Goal: Contribute content: Contribute content

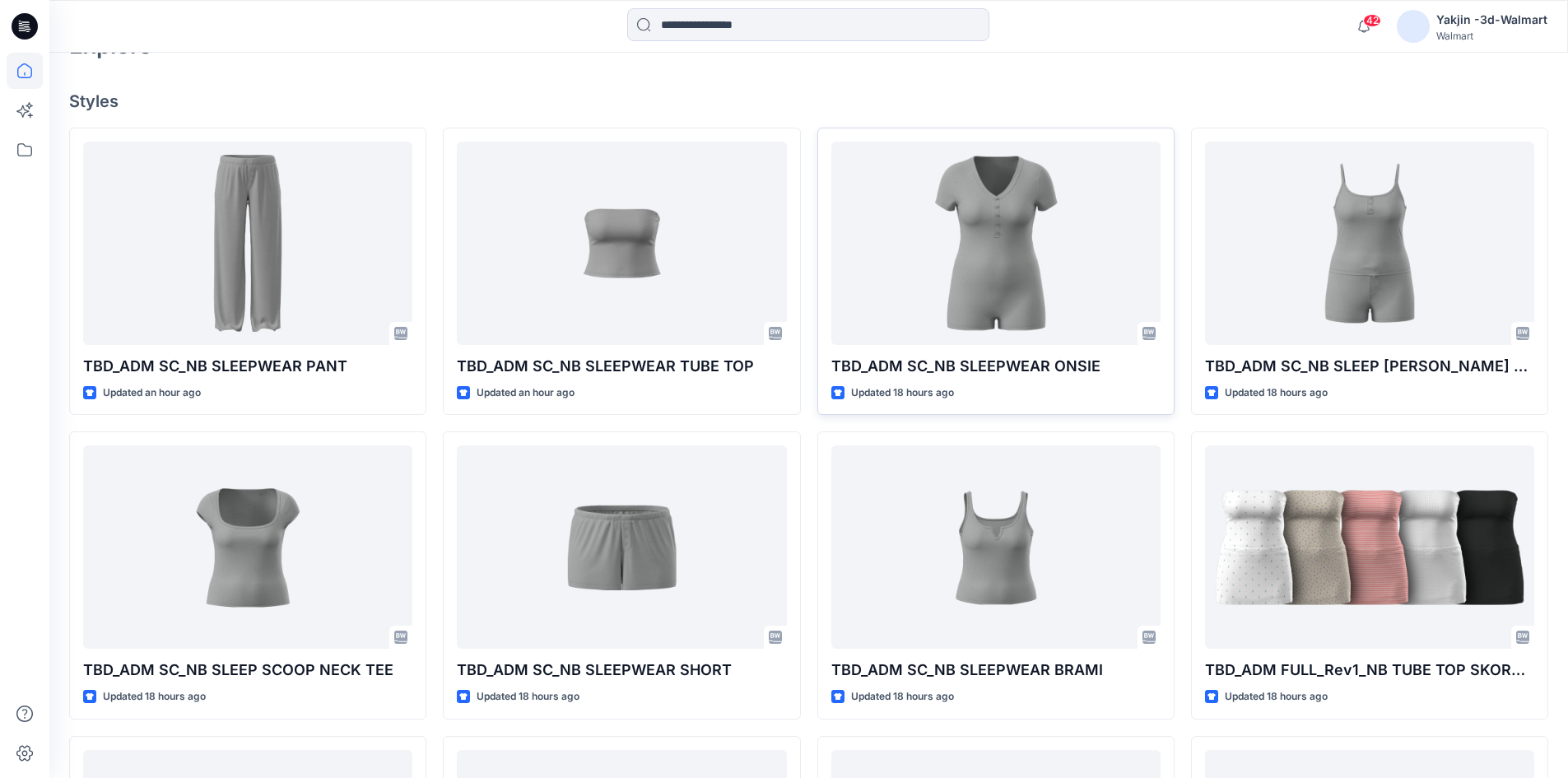
scroll to position [412, 0]
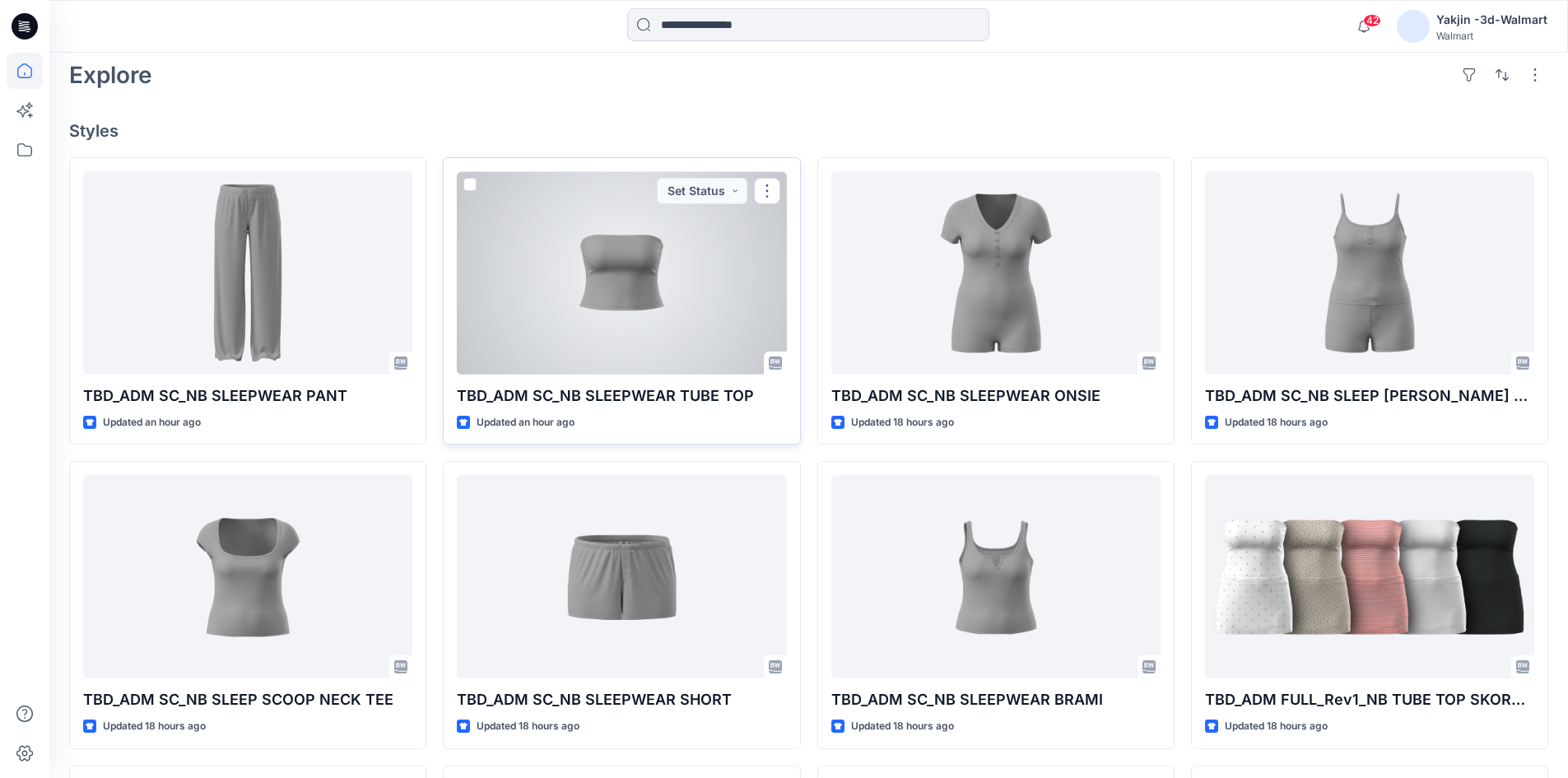
click at [652, 314] on div at bounding box center [621, 273] width 329 height 203
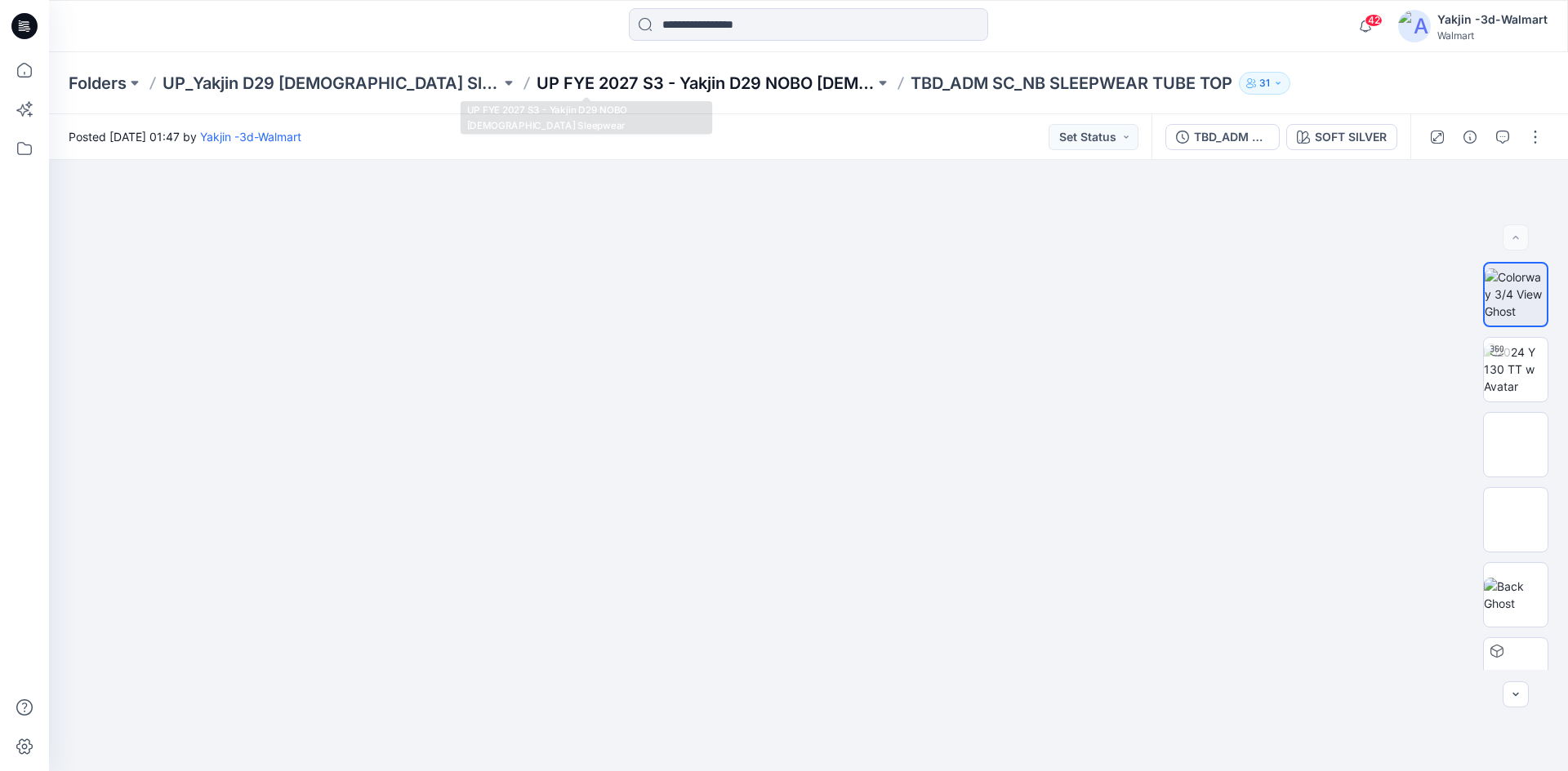
click at [608, 85] on p "UP FYE 2027 S3 - Yakjin D29 NOBO [DEMOGRAPHIC_DATA] Sleepwear" at bounding box center [705, 83] width 338 height 23
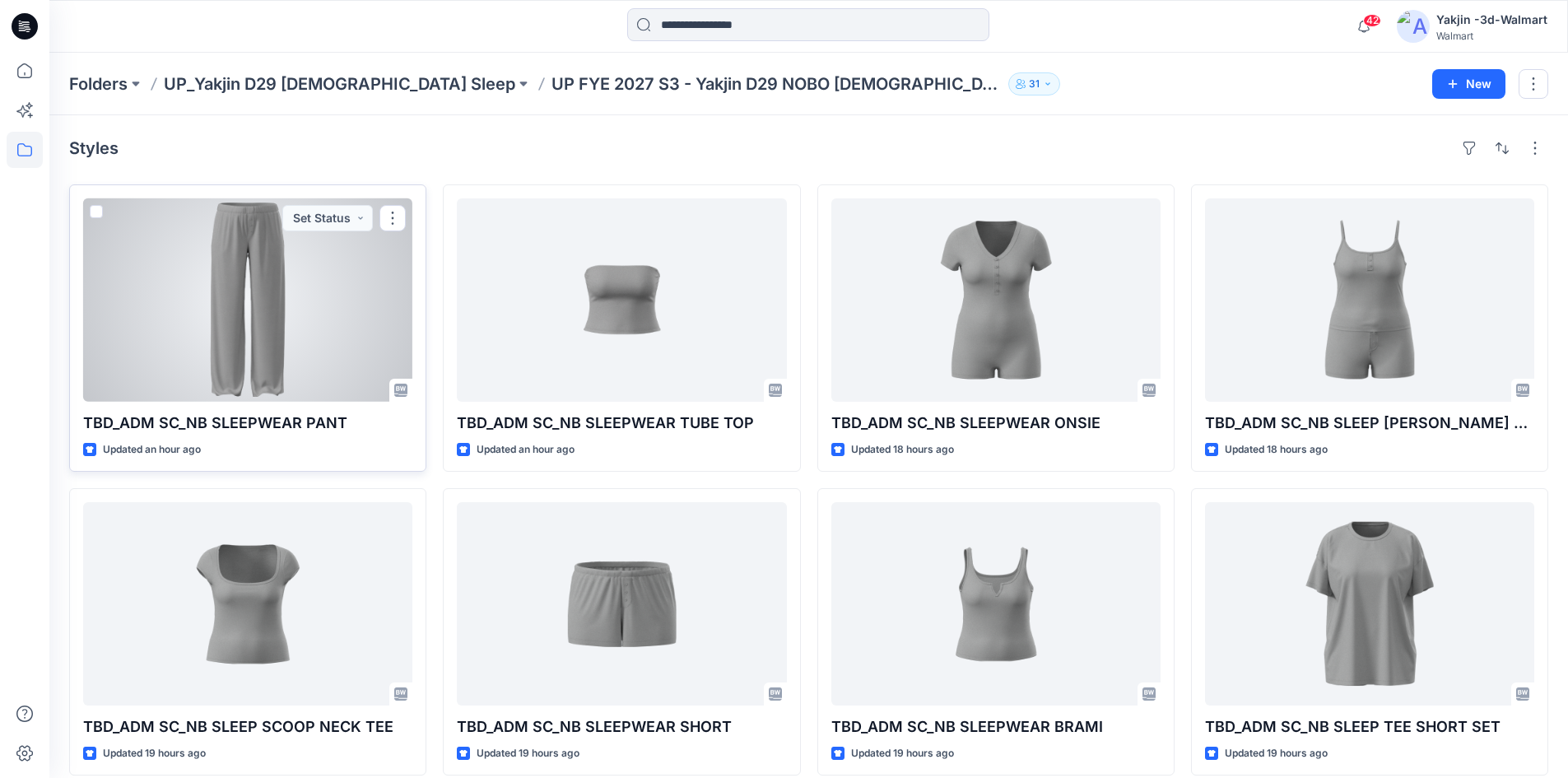
click at [213, 346] on div at bounding box center [247, 300] width 329 height 203
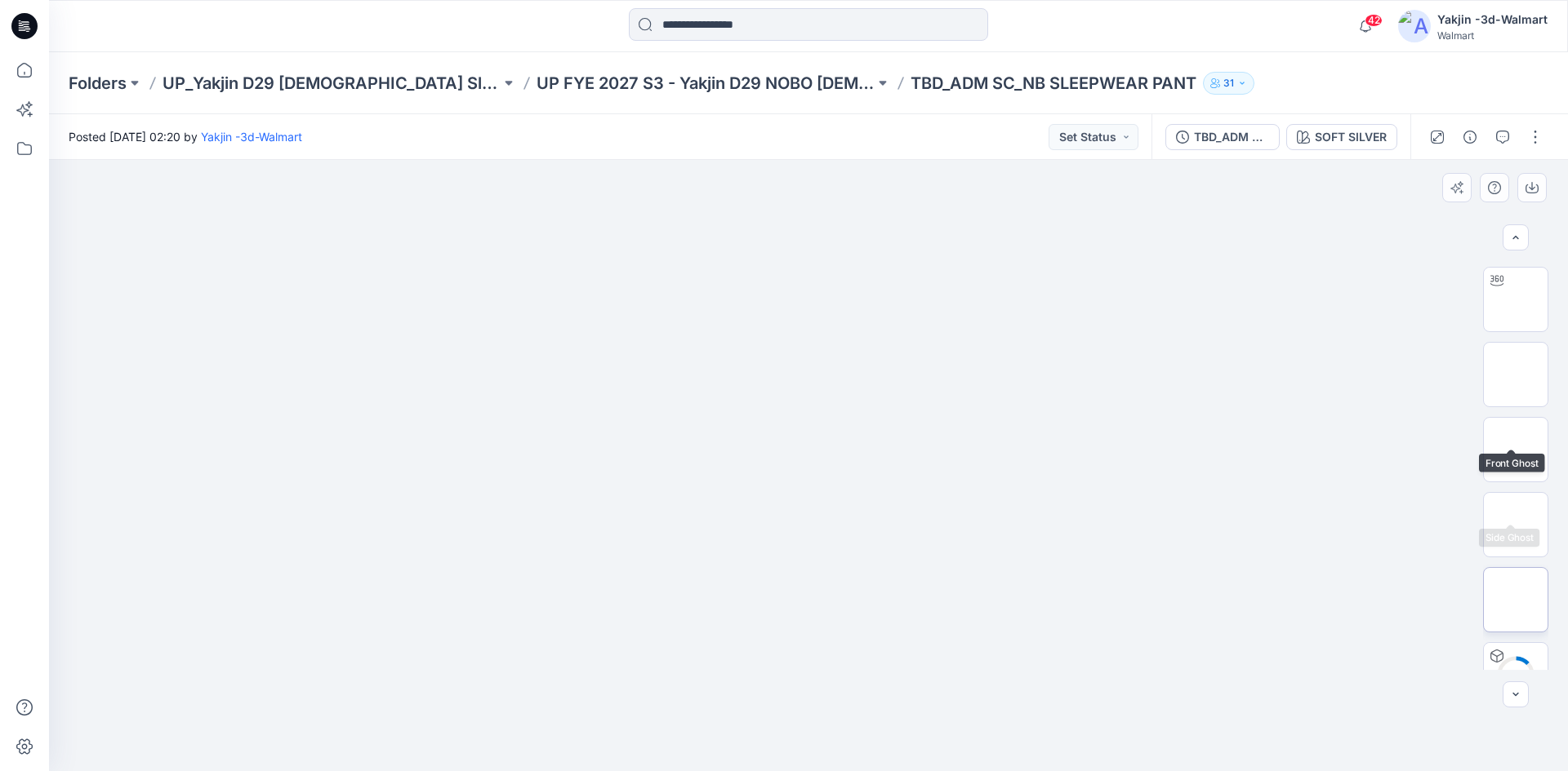
scroll to position [107, 0]
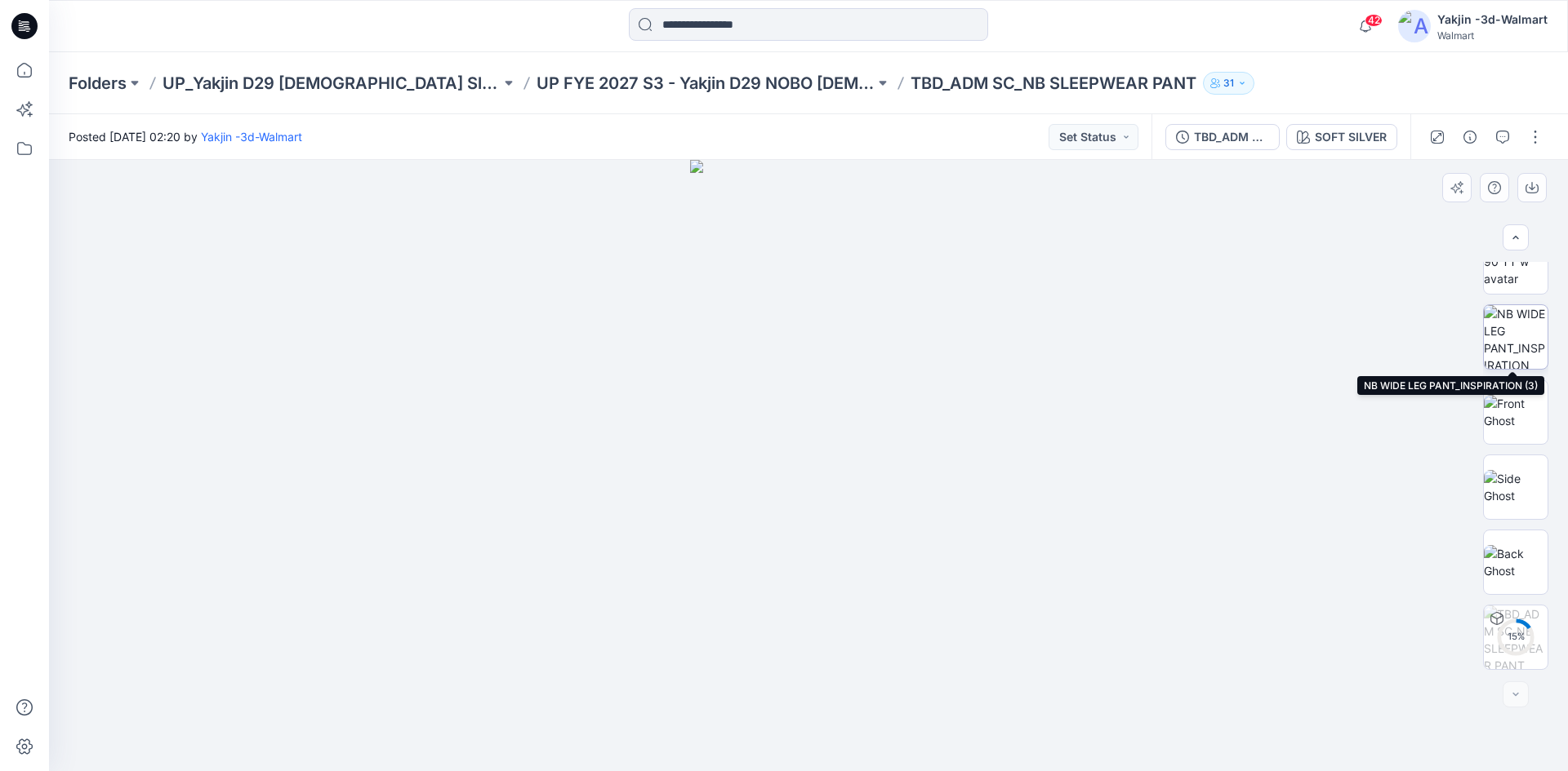
click at [1511, 326] on img at bounding box center [1515, 336] width 64 height 64
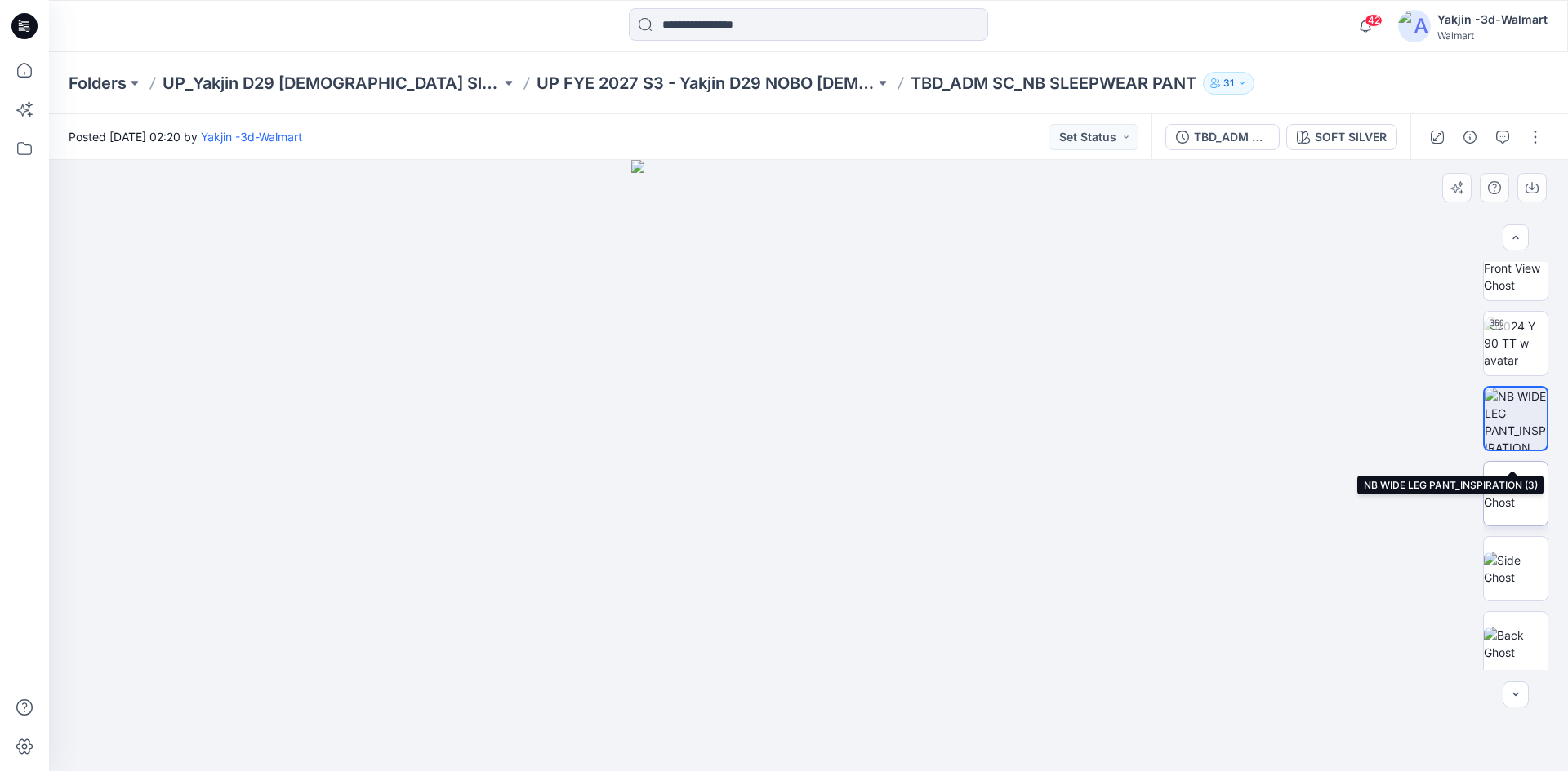
scroll to position [0, 0]
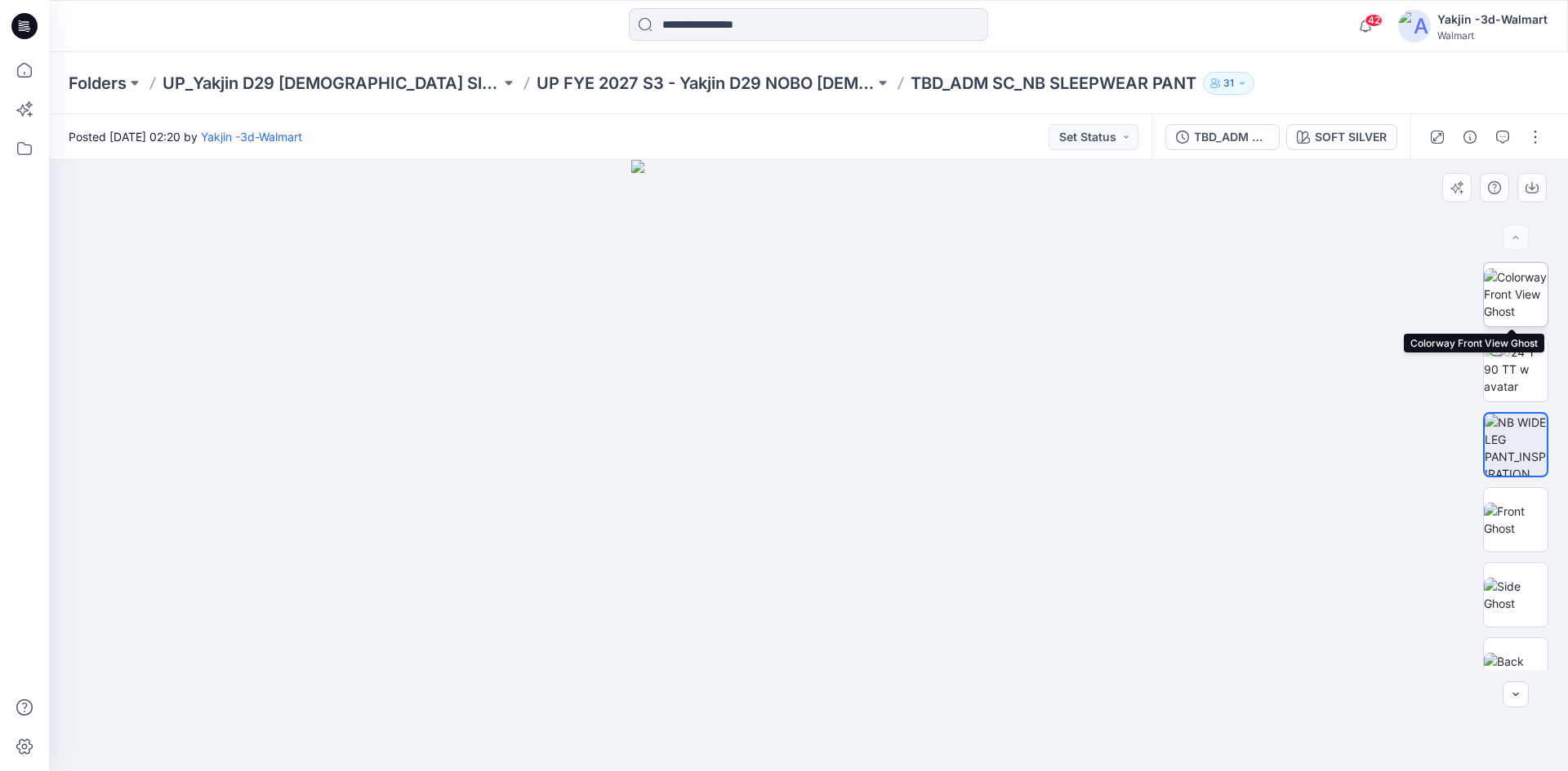
click at [1509, 292] on img at bounding box center [1515, 293] width 64 height 51
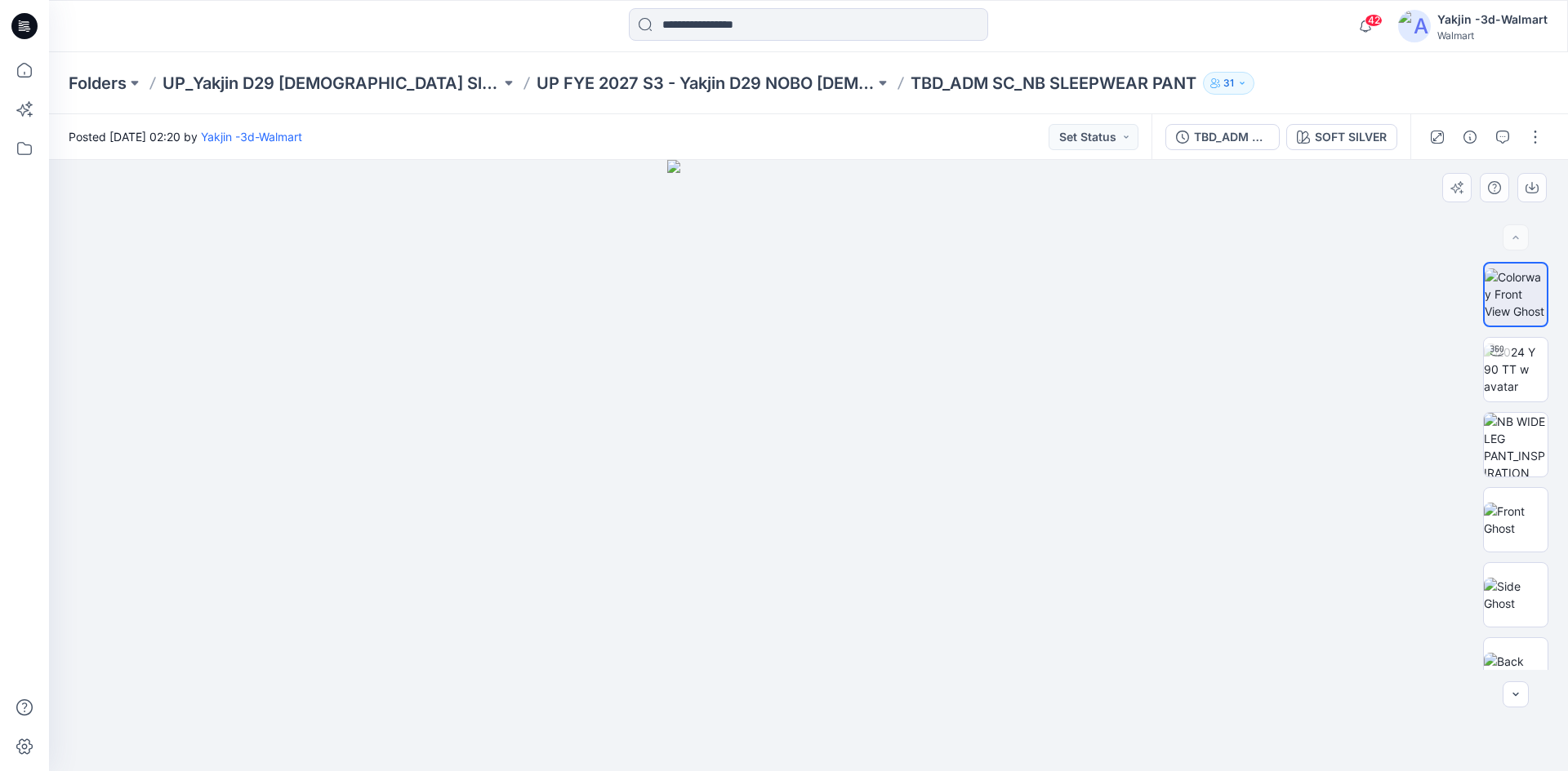
drag, startPoint x: 873, startPoint y: 288, endPoint x: 881, endPoint y: 449, distance: 161.2
click at [881, 448] on img at bounding box center [808, 465] width 283 height 611
click at [1507, 358] on img at bounding box center [1515, 369] width 64 height 51
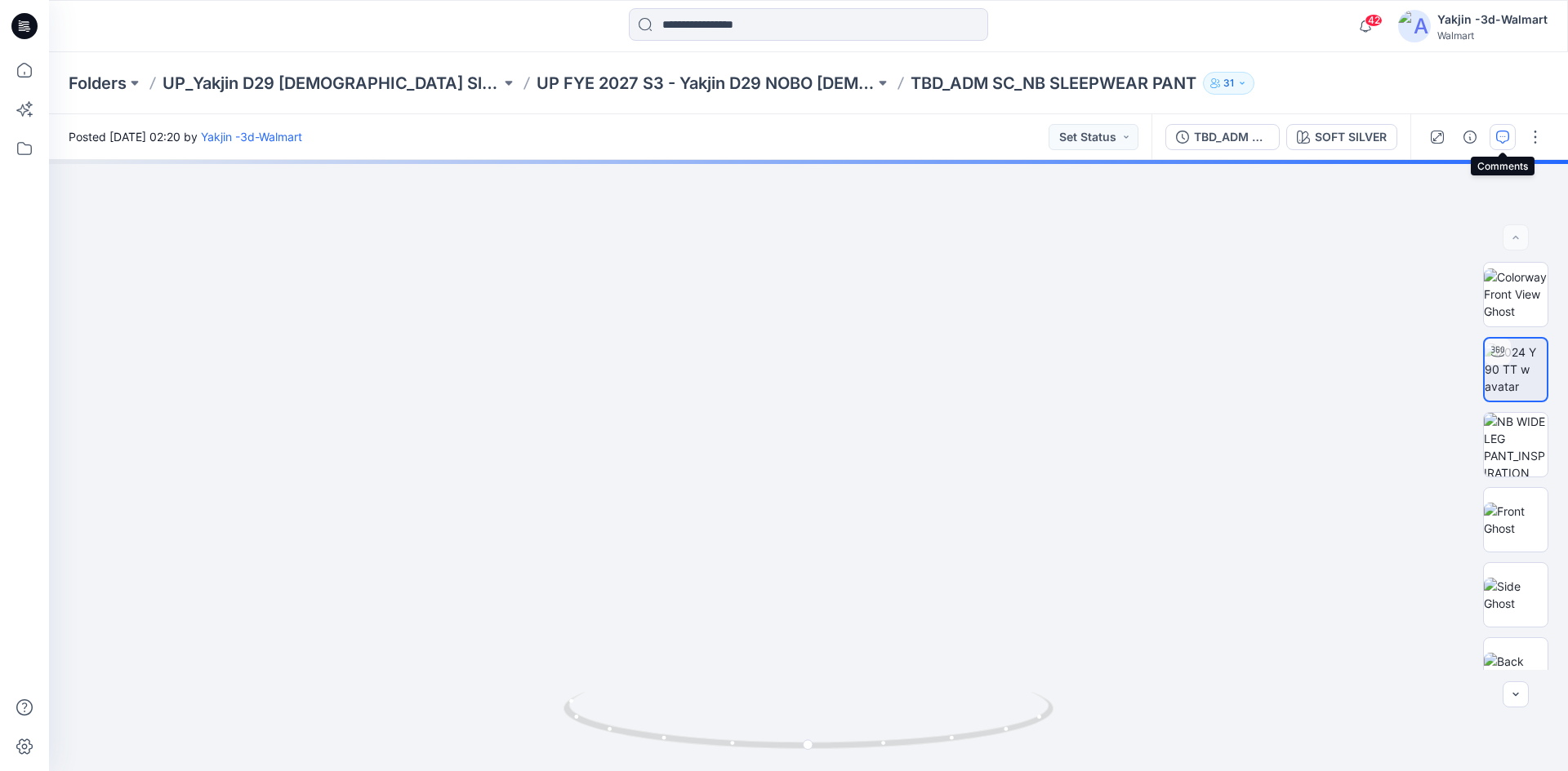
click at [1499, 142] on icon "button" at bounding box center [1502, 137] width 13 height 13
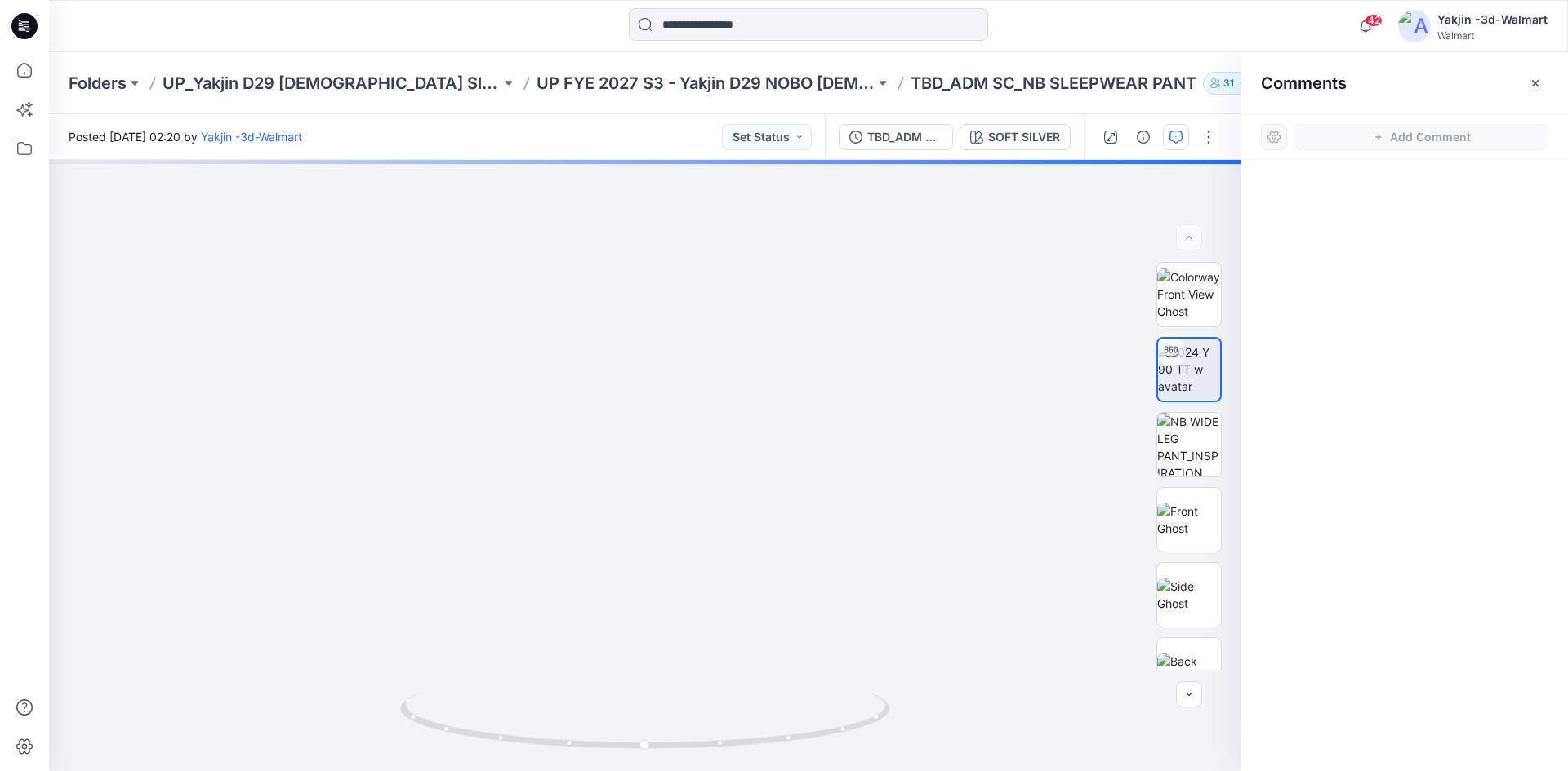
click at [1346, 469] on div at bounding box center [1404, 436] width 327 height 551
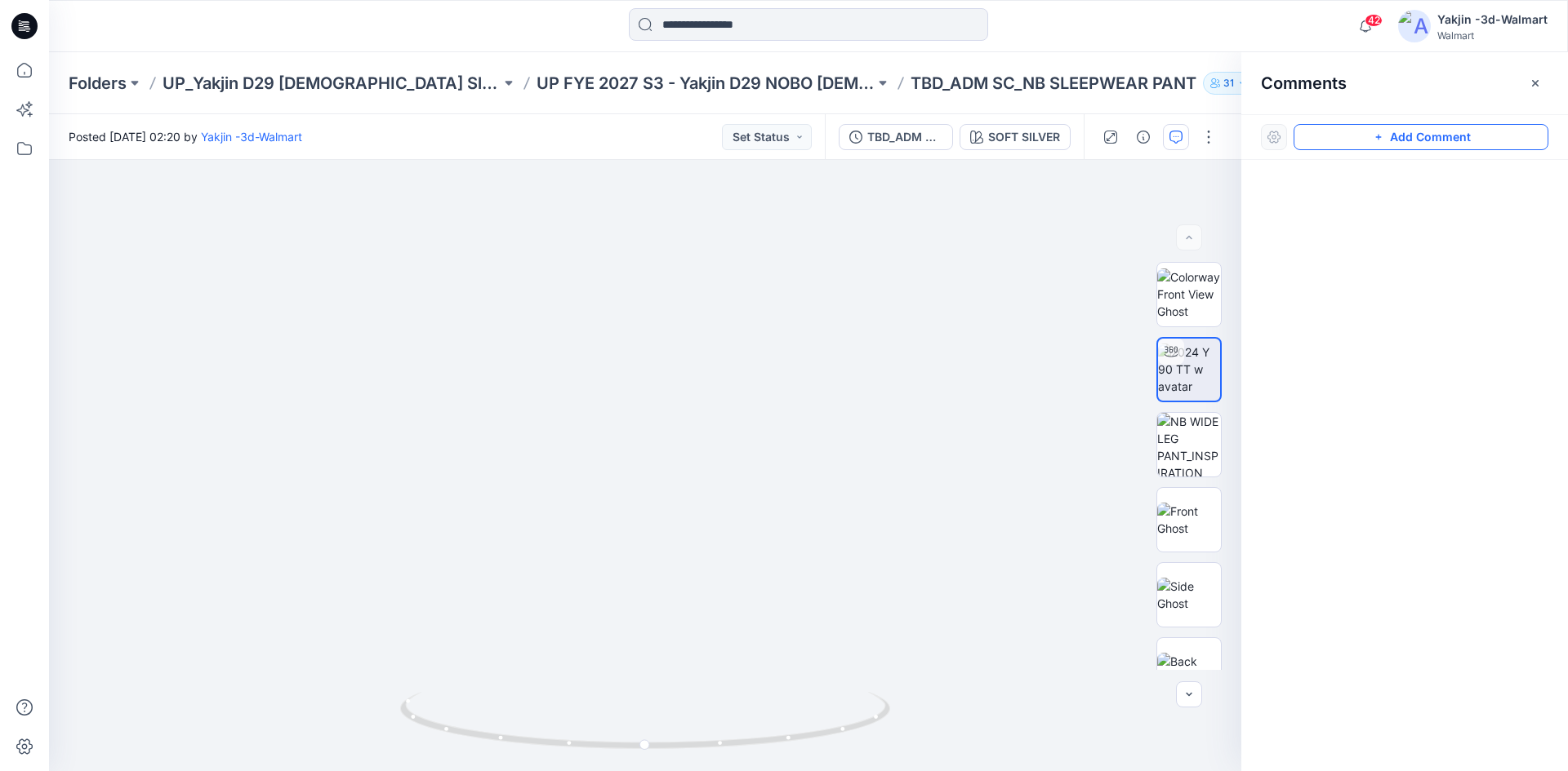
drag, startPoint x: 1343, startPoint y: 141, endPoint x: 1333, endPoint y: 144, distance: 10.4
click at [1343, 140] on button "Add Comment" at bounding box center [1420, 137] width 255 height 26
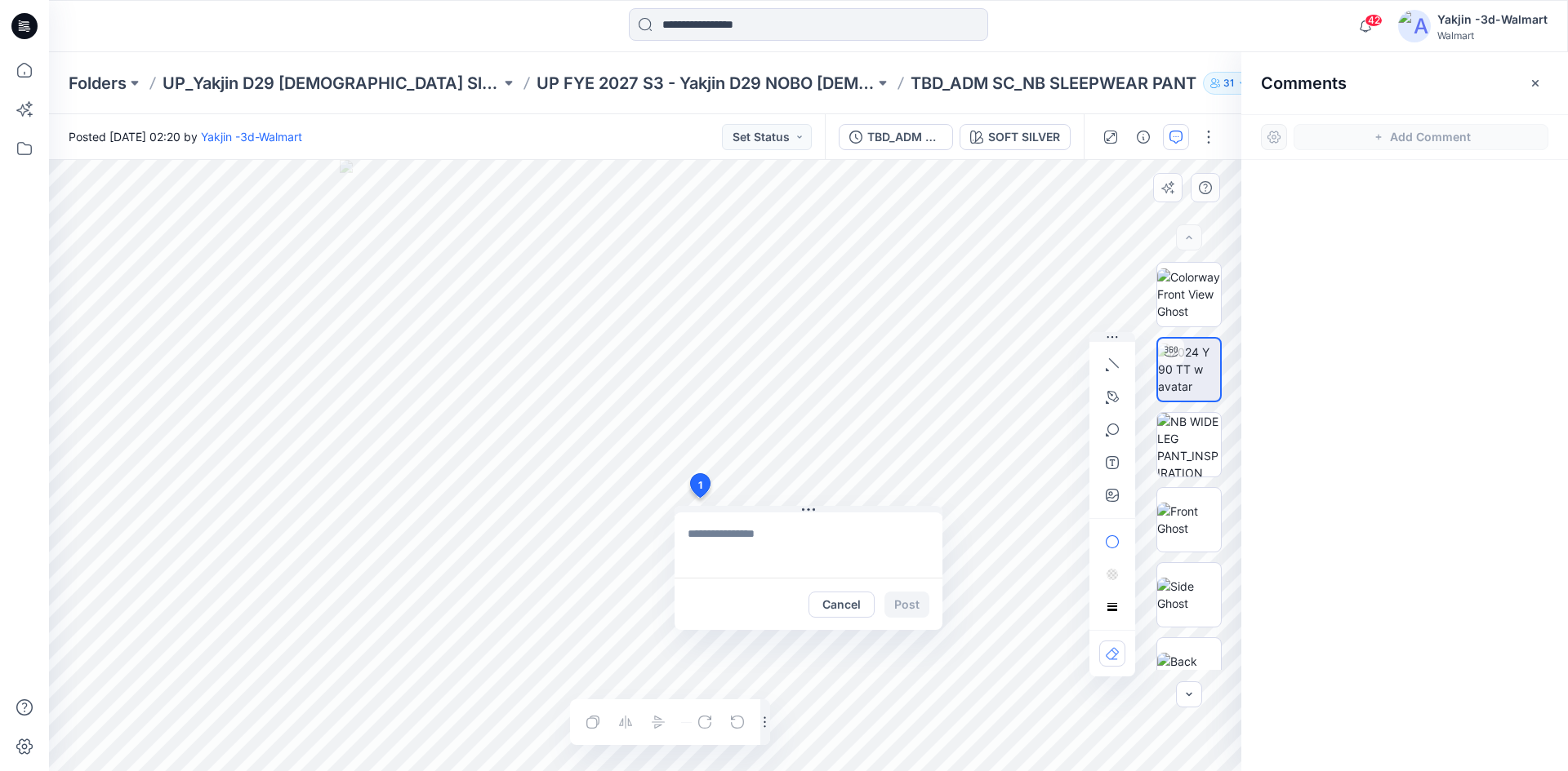
click at [699, 498] on div "1 Cancel Post Layer 1" at bounding box center [645, 465] width 1192 height 611
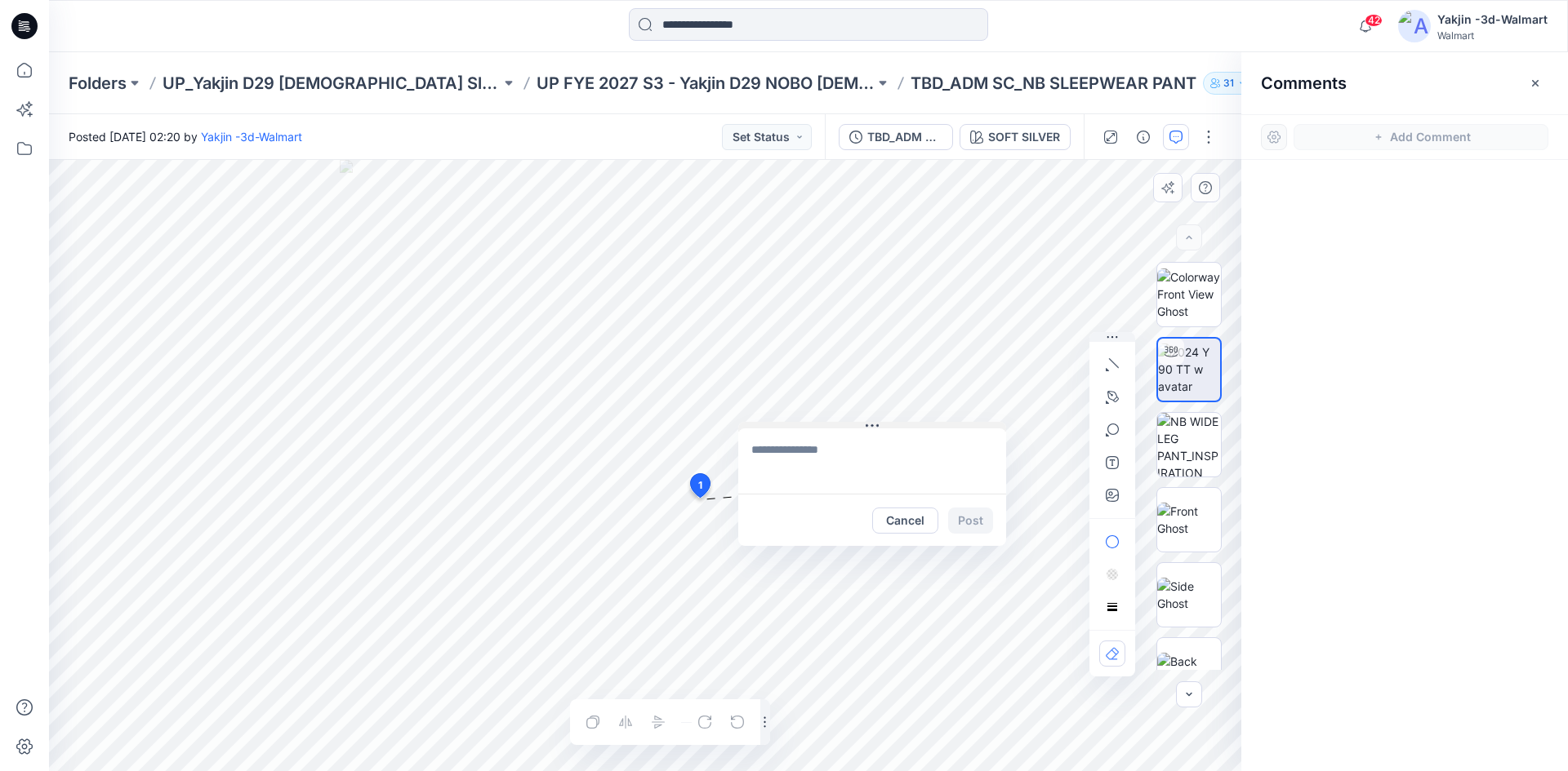
drag, startPoint x: 788, startPoint y: 507, endPoint x: 852, endPoint y: 422, distance: 106.4
click at [852, 422] on button at bounding box center [872, 427] width 268 height 10
click at [801, 457] on textarea at bounding box center [872, 460] width 268 height 65
click at [908, 527] on button "Cancel" at bounding box center [905, 520] width 66 height 26
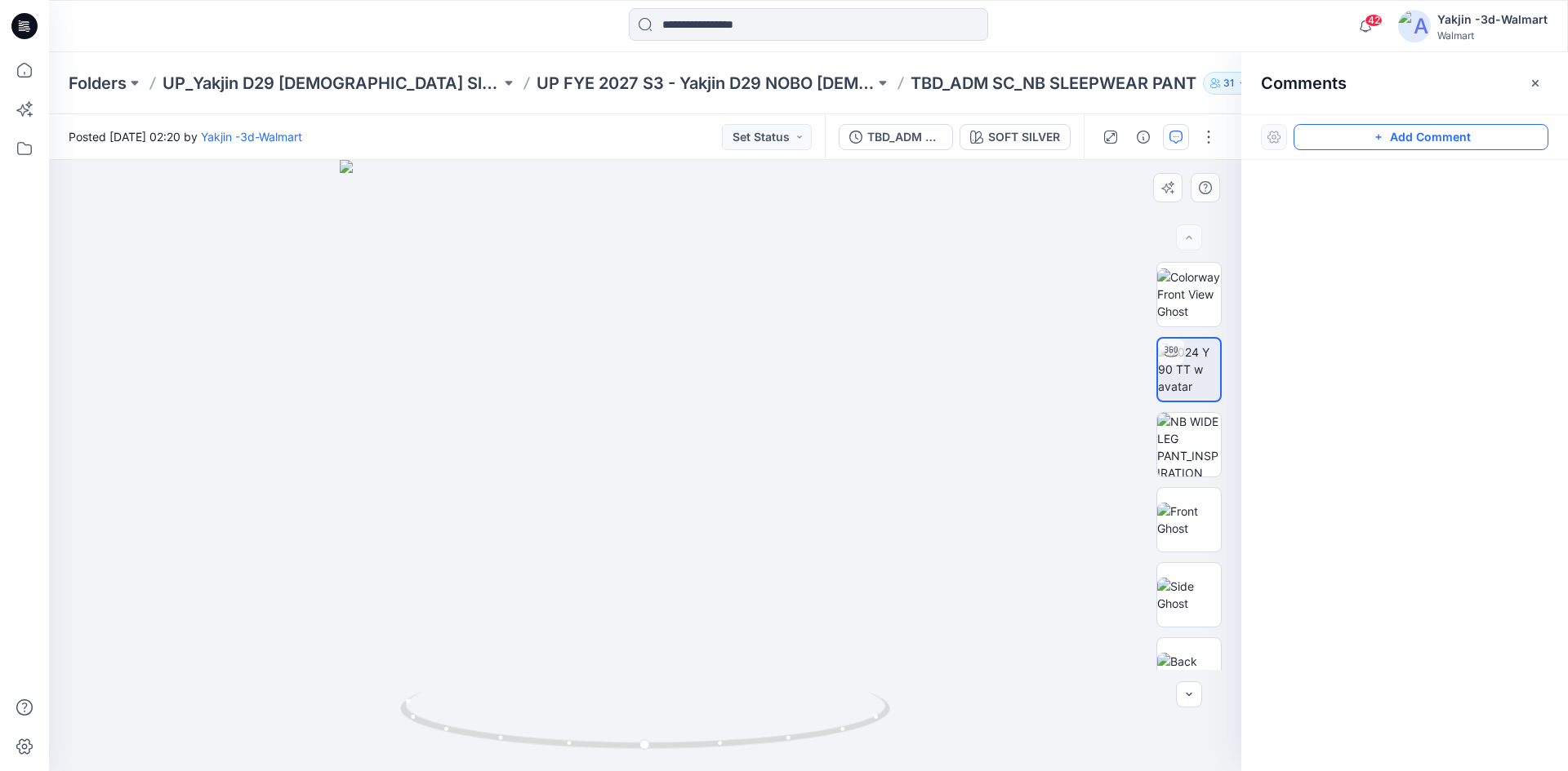
click at [1365, 131] on button "Add Comment" at bounding box center [1420, 137] width 255 height 26
click at [730, 487] on div "1" at bounding box center [645, 465] width 1192 height 611
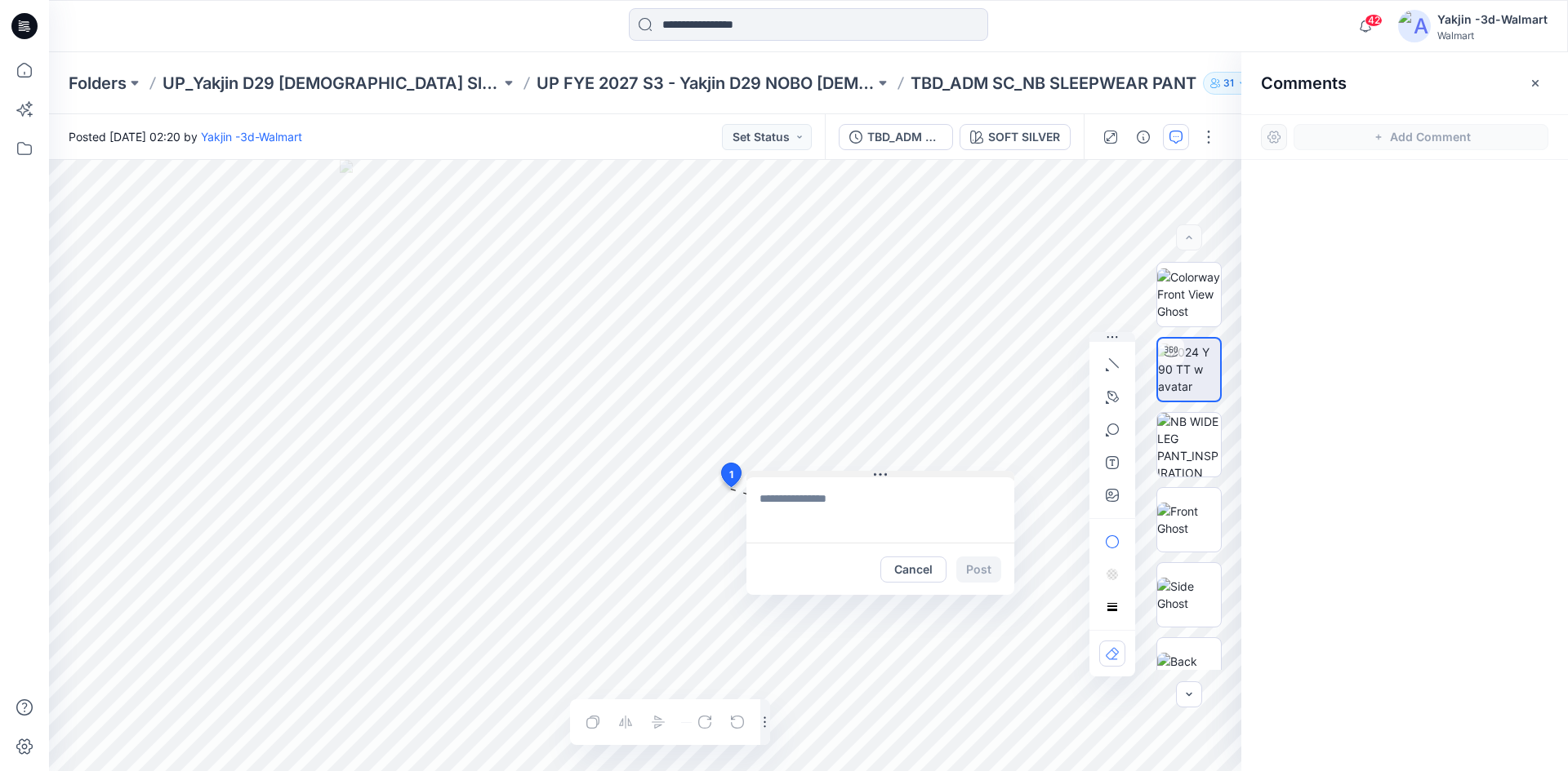
drag, startPoint x: 844, startPoint y: 493, endPoint x: 880, endPoint y: 477, distance: 39.4
click at [881, 469] on icon at bounding box center [880, 475] width 13 height 13
click at [856, 496] on textarea at bounding box center [880, 509] width 268 height 65
type textarea "**********"
click at [965, 564] on button "Post" at bounding box center [978, 568] width 45 height 26
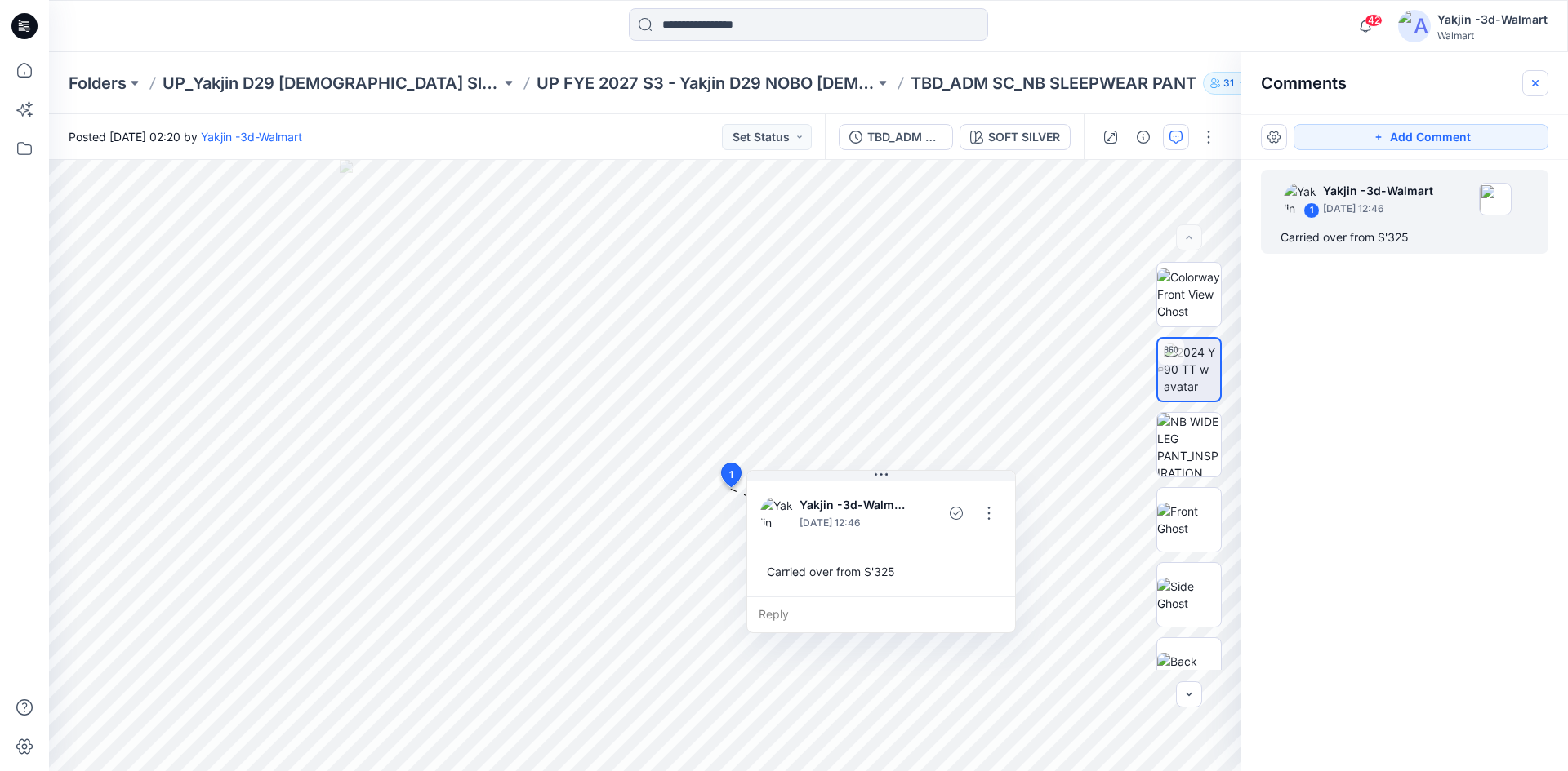
click at [1542, 79] on button "button" at bounding box center [1535, 82] width 26 height 26
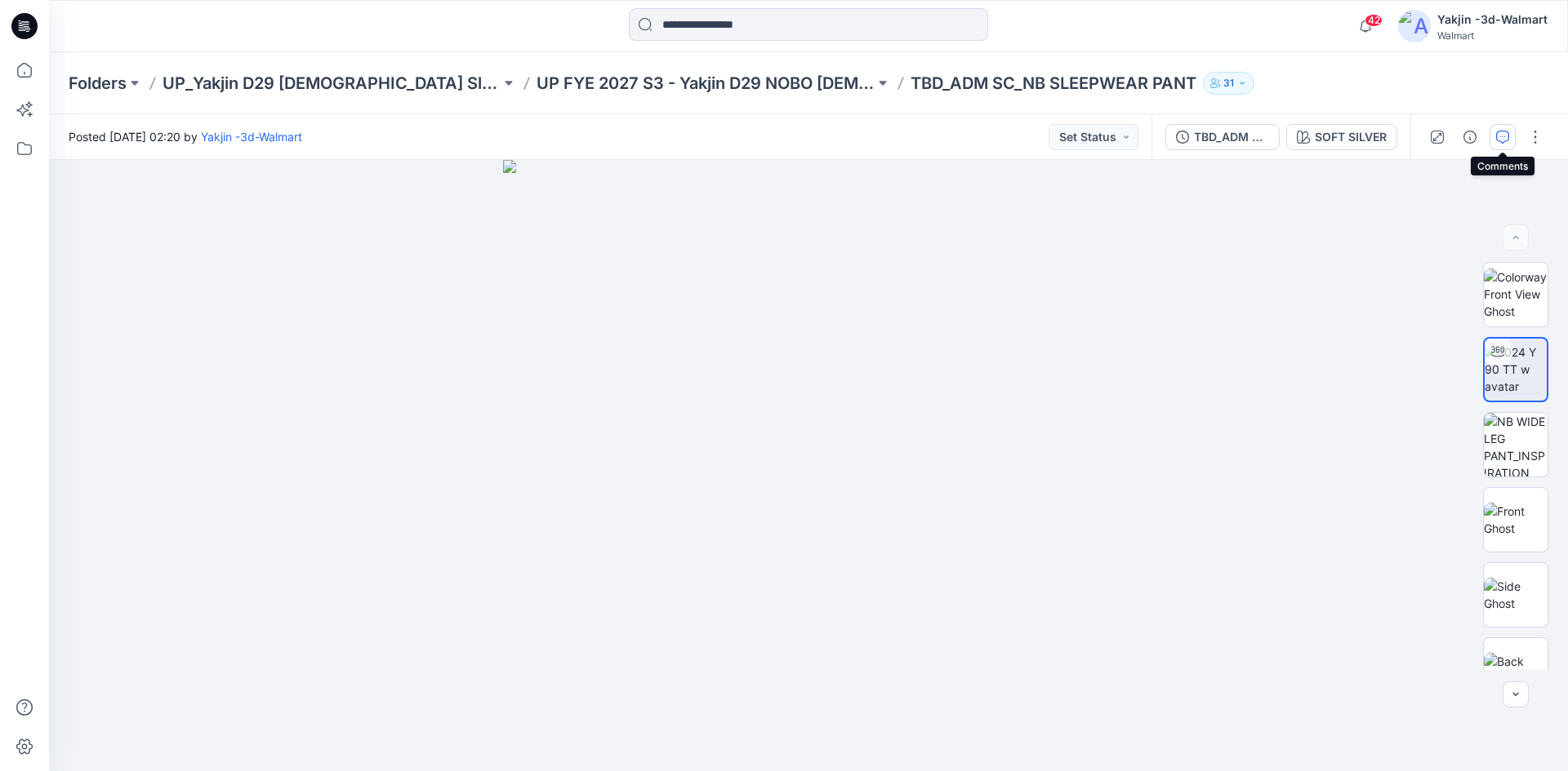
click at [1509, 140] on button "button" at bounding box center [1502, 137] width 26 height 26
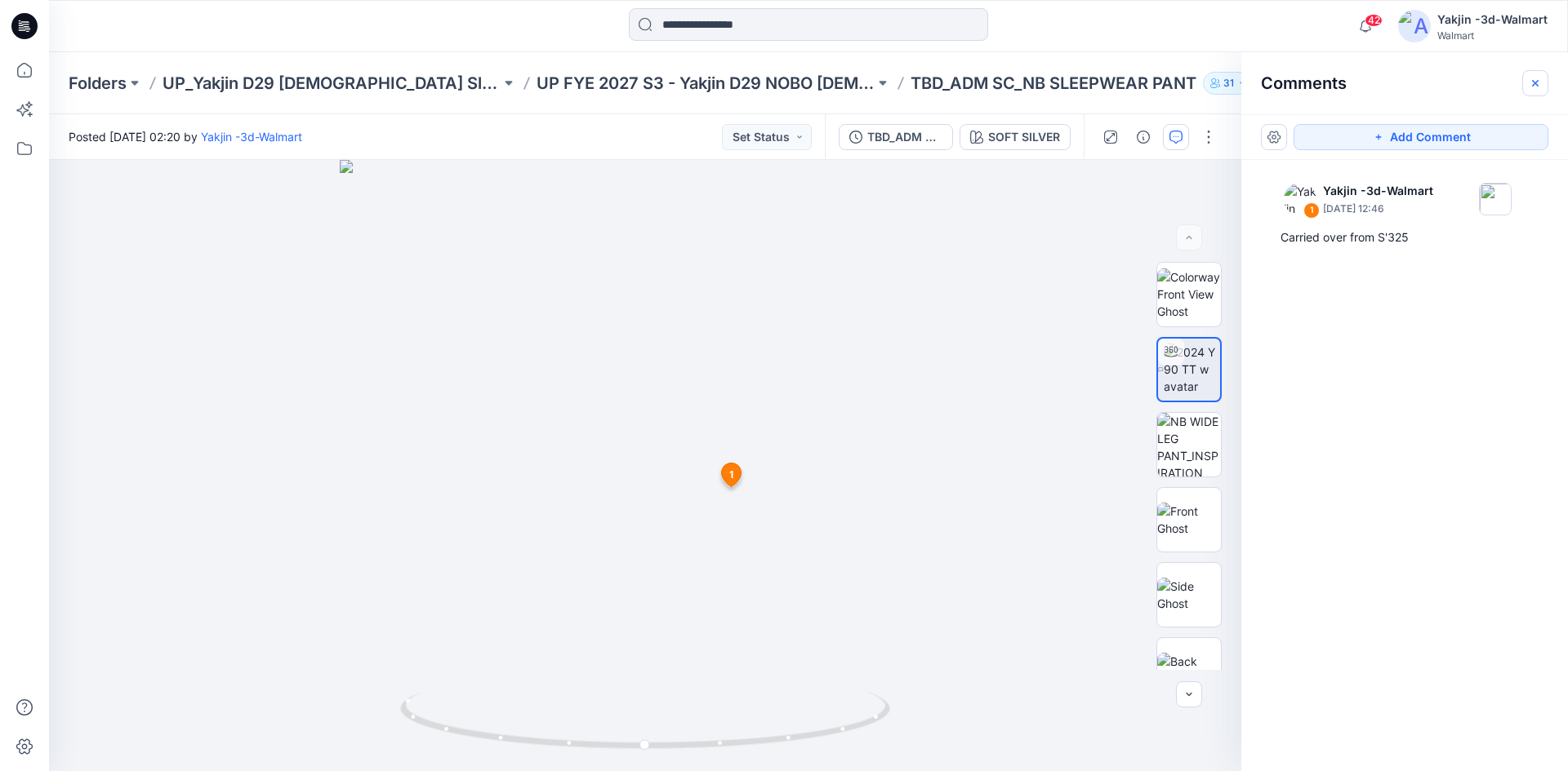
click at [1542, 75] on button "button" at bounding box center [1535, 82] width 26 height 26
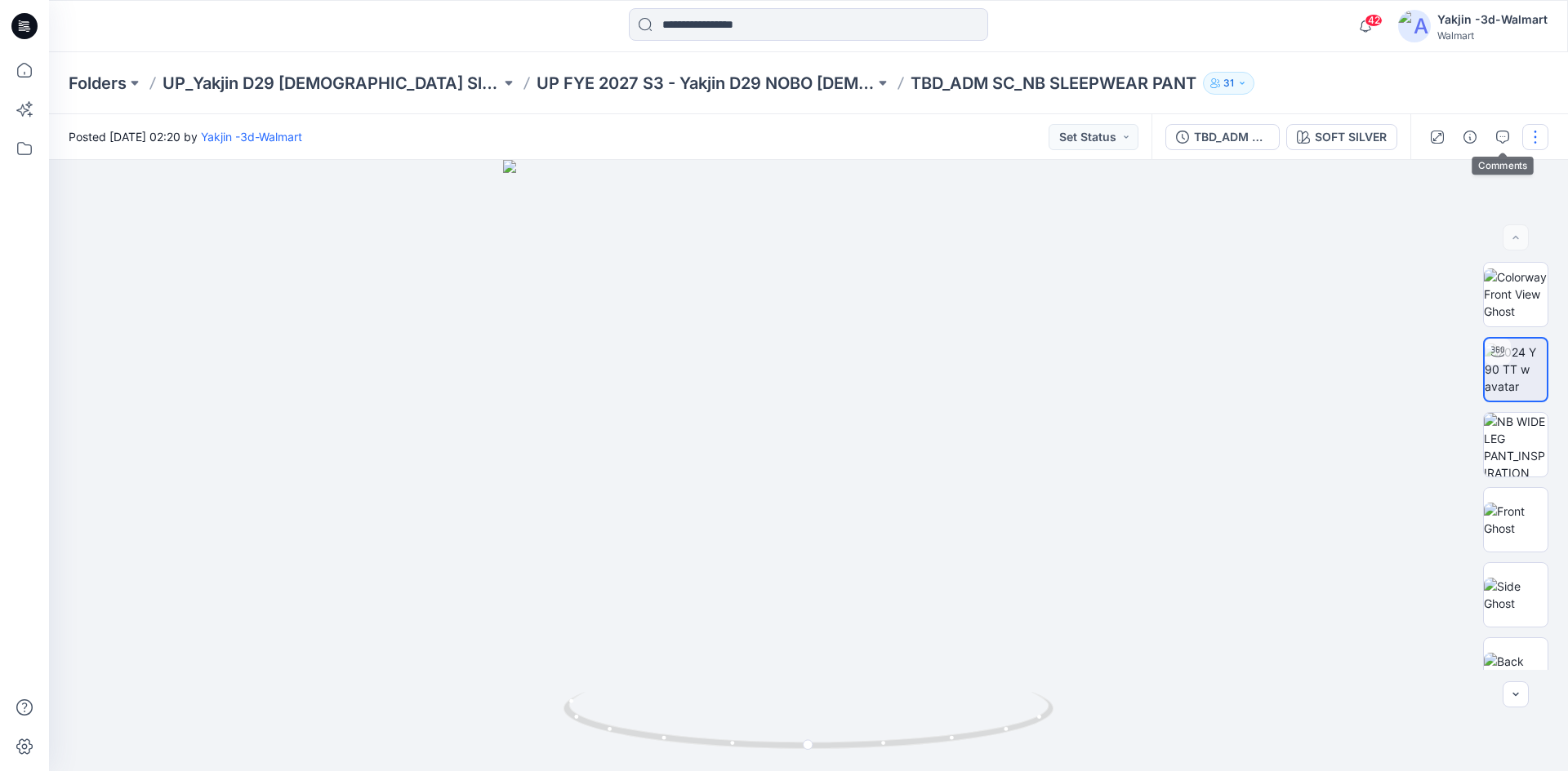
click at [1541, 135] on button "button" at bounding box center [1535, 137] width 26 height 26
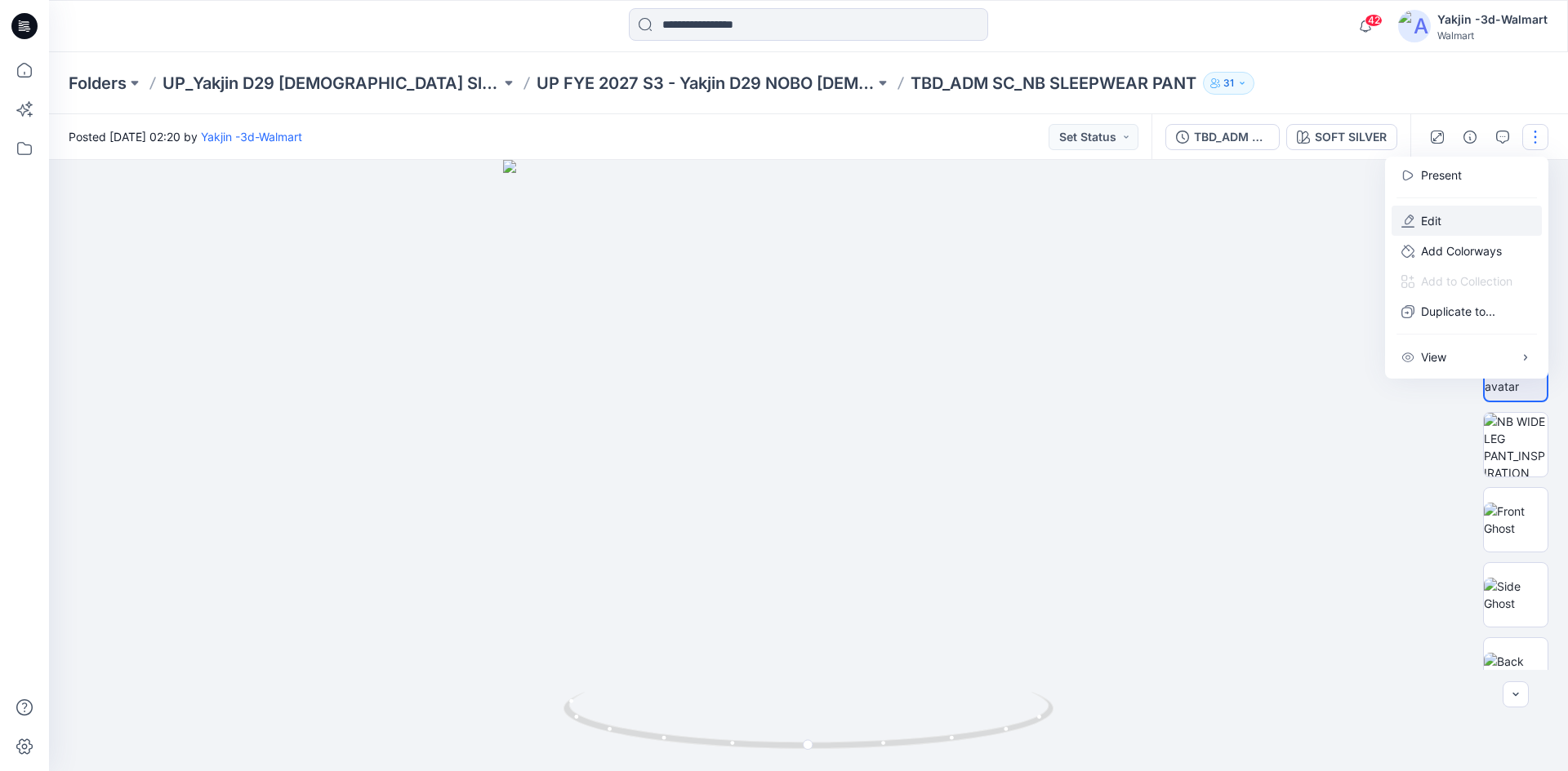
click at [1457, 218] on button "Edit" at bounding box center [1467, 221] width 150 height 30
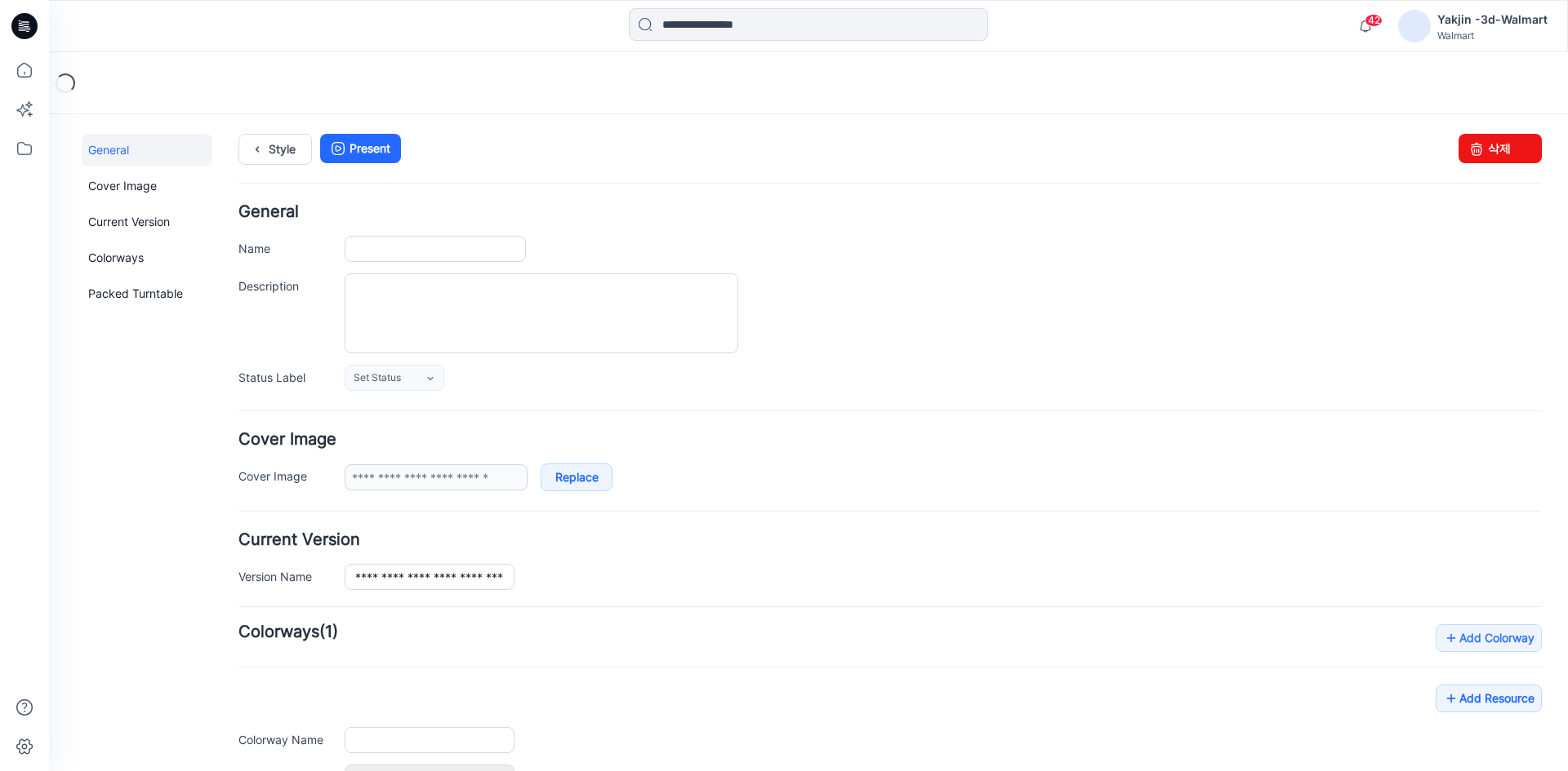
type input "**********"
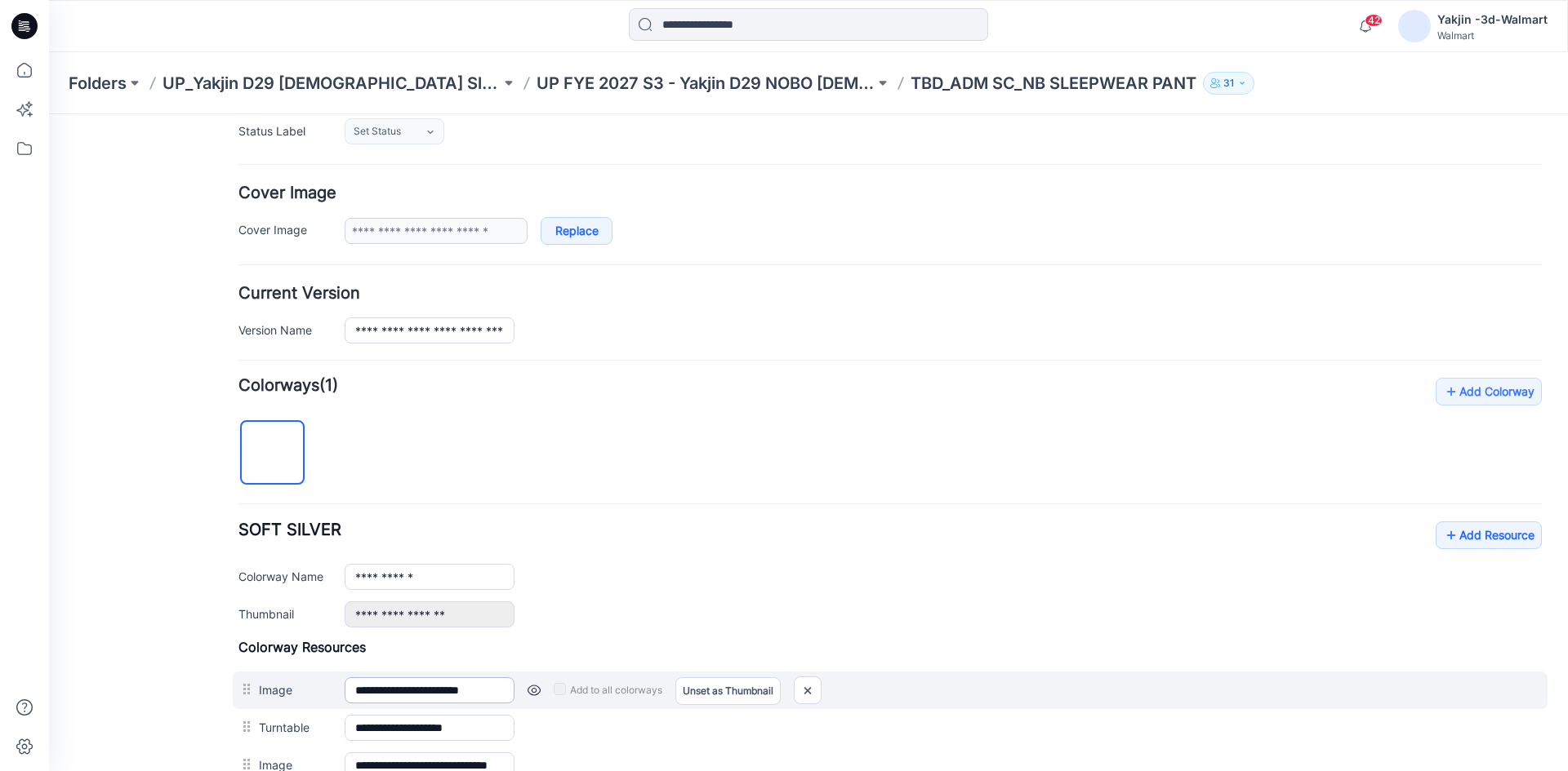
scroll to position [326, 0]
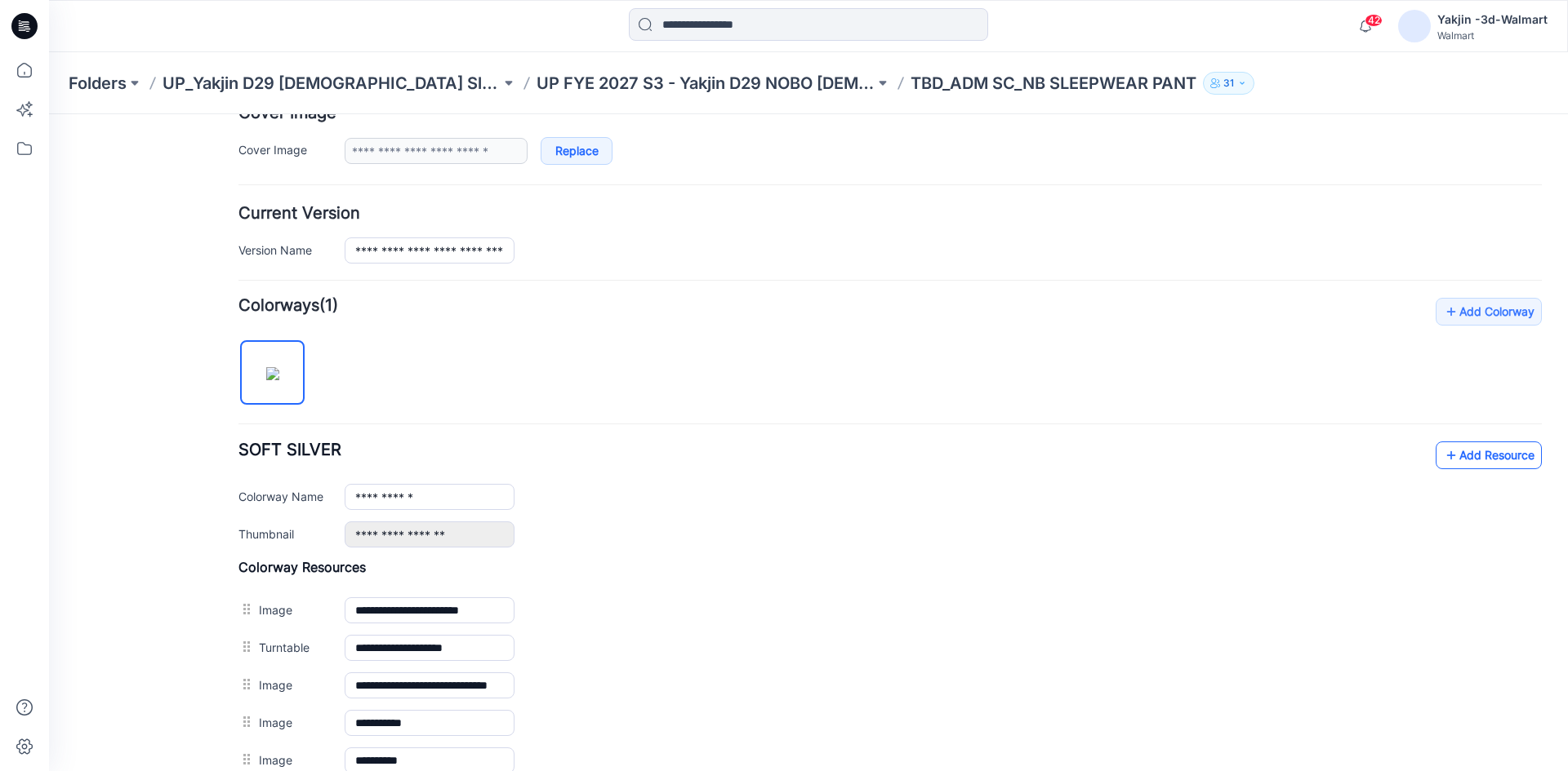
click at [1457, 444] on link "Add Resource" at bounding box center [1488, 455] width 107 height 28
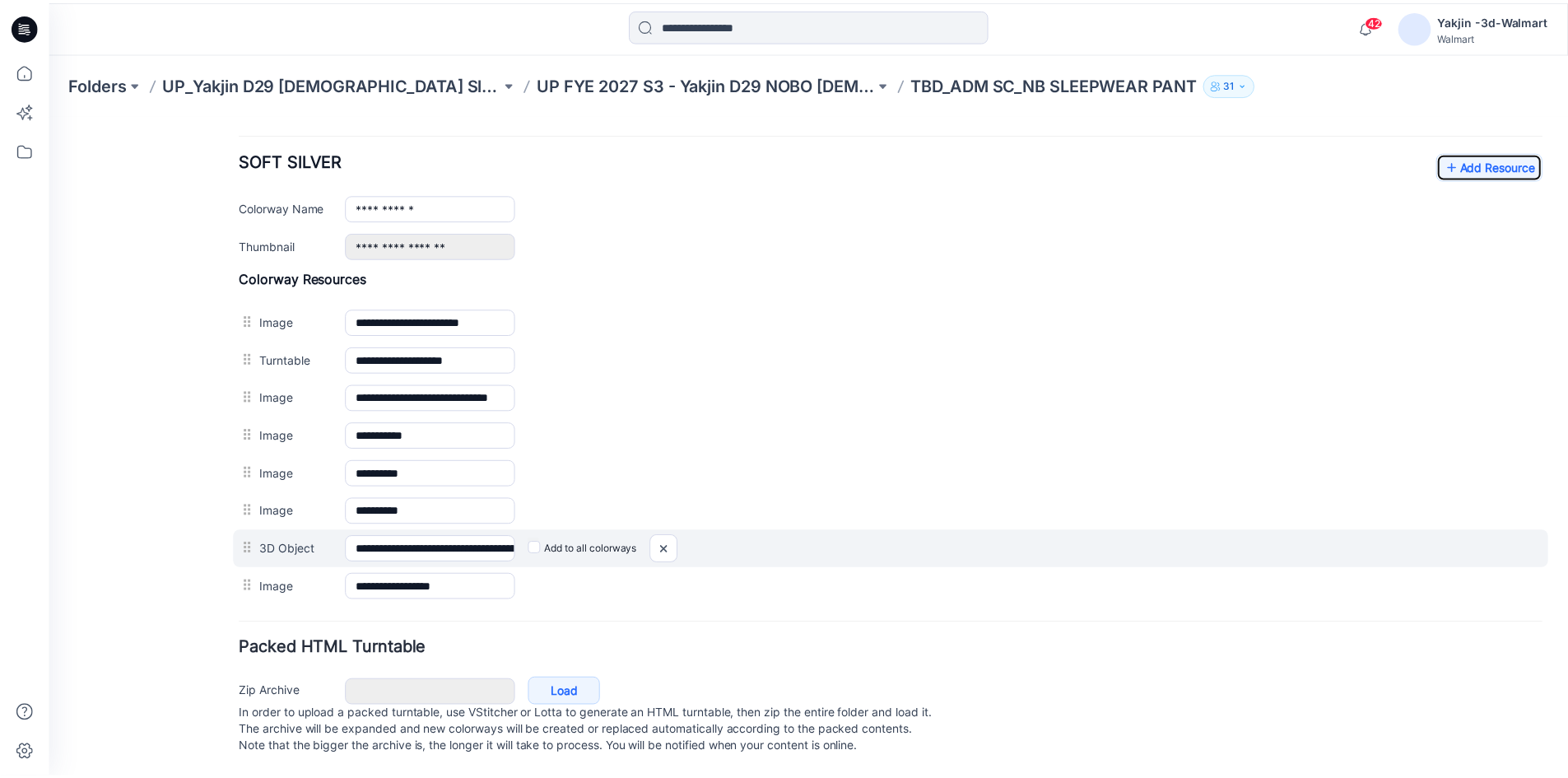
scroll to position [63, 0]
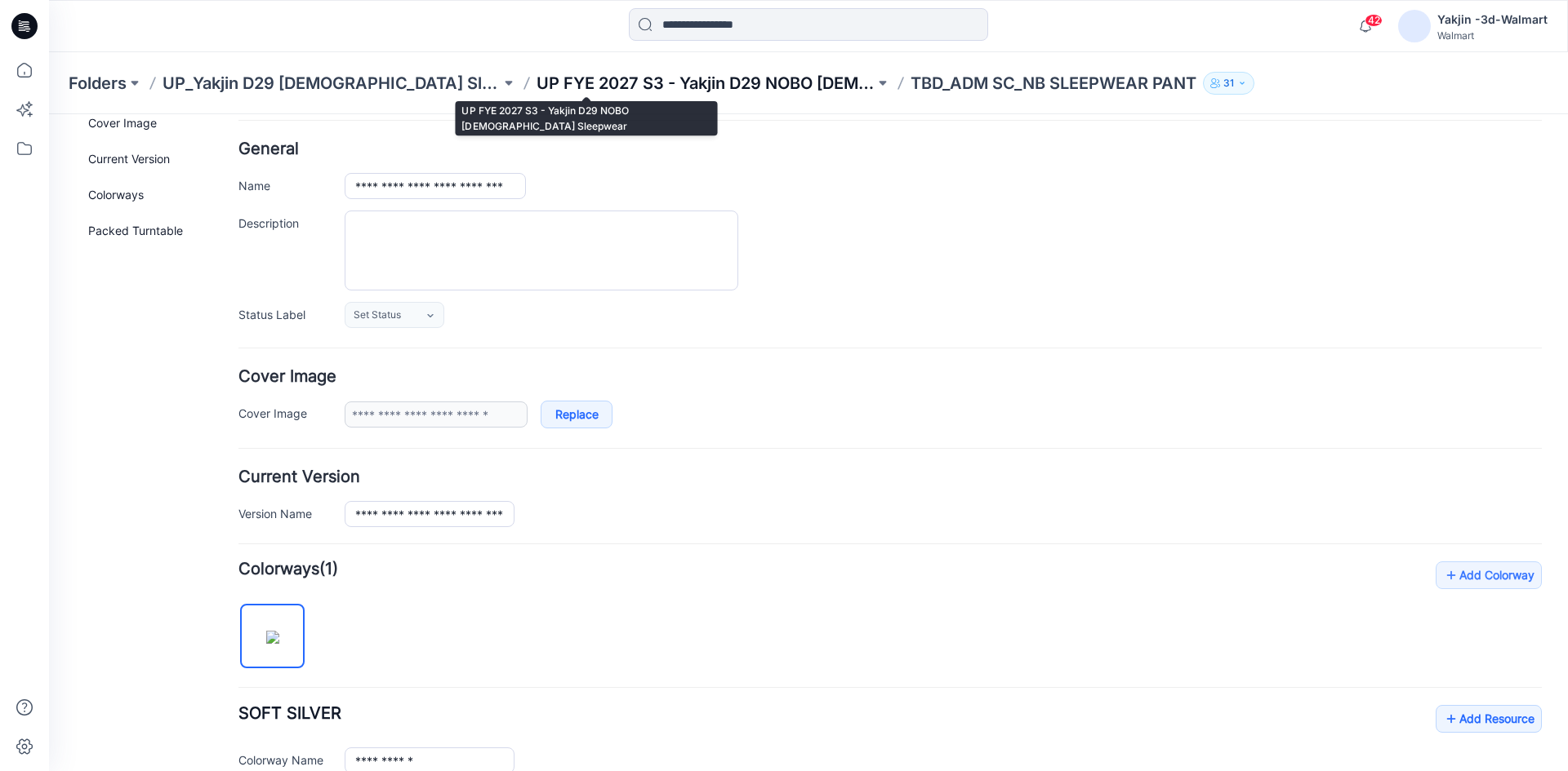
click at [635, 79] on p "UP FYE 2027 S3 - Yakjin D29 NOBO [DEMOGRAPHIC_DATA] Sleepwear" at bounding box center [705, 83] width 338 height 23
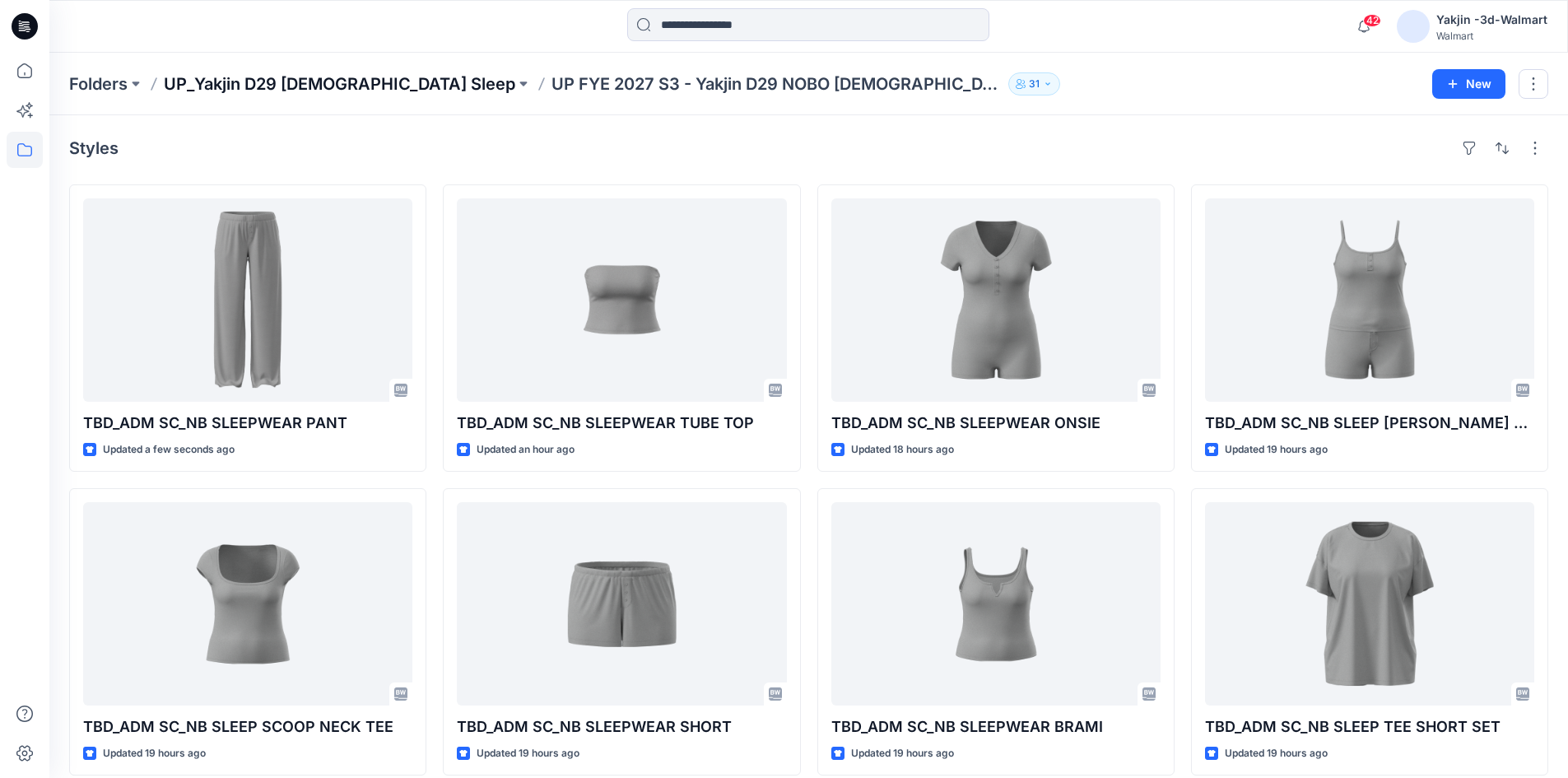
click at [238, 77] on p "UP_Yakjin D29 [DEMOGRAPHIC_DATA] Sleep" at bounding box center [340, 84] width 352 height 23
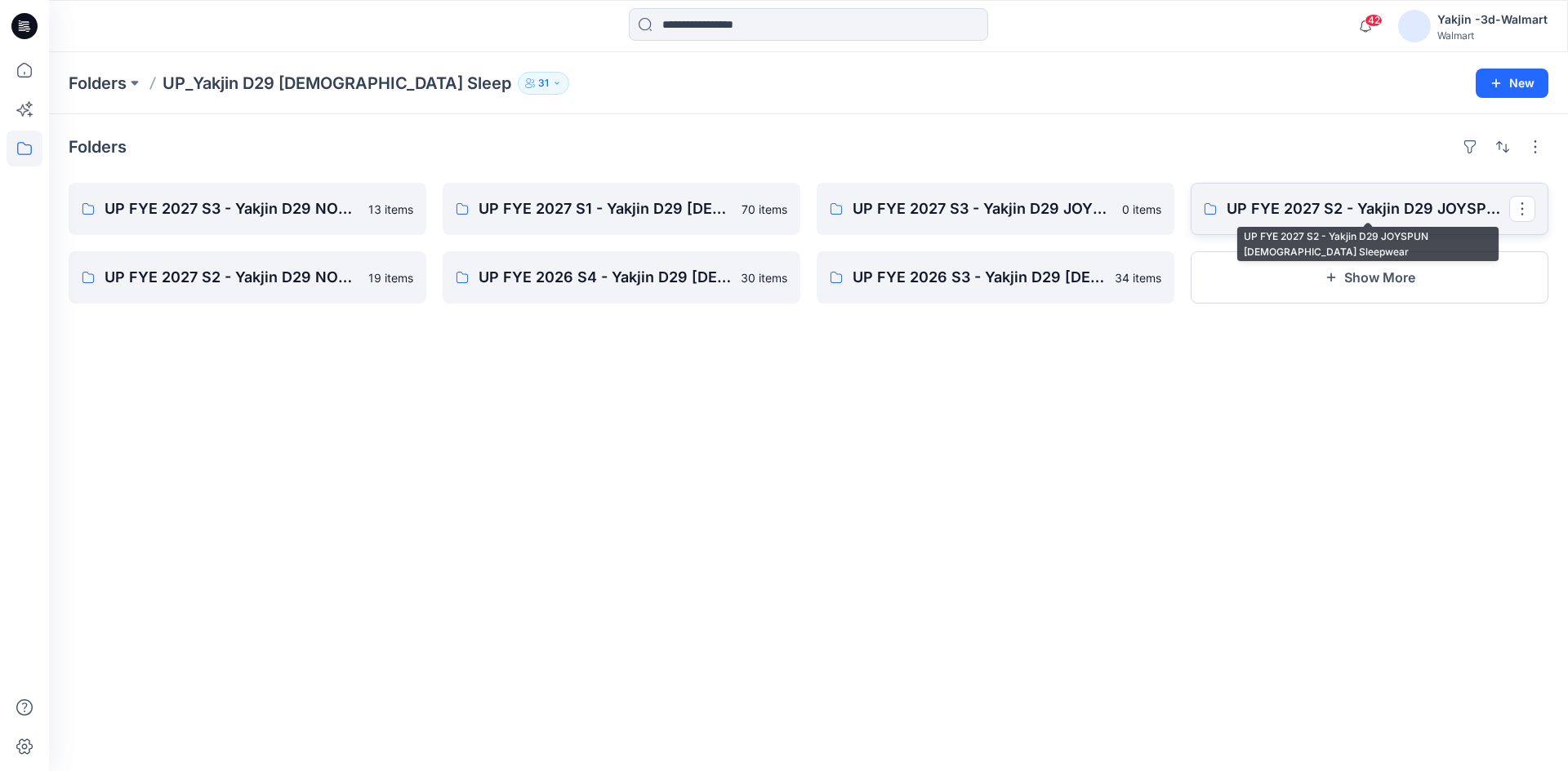
click at [1356, 193] on link "UP FYE 2027 S2 - Yakjin D29 JOYSPUN [DEMOGRAPHIC_DATA] Sleepwear" at bounding box center [1369, 208] width 358 height 52
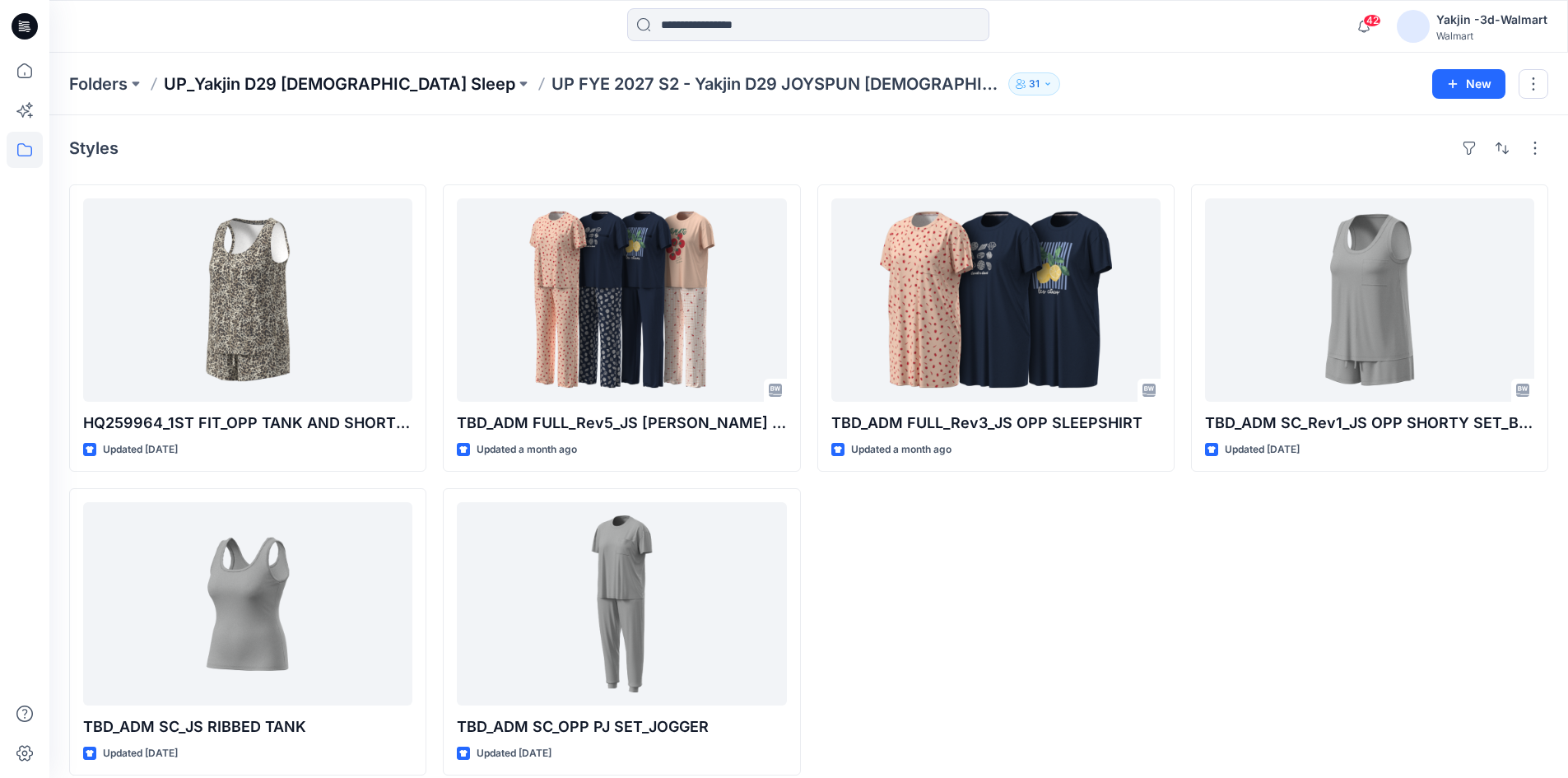
click at [320, 79] on p "UP_Yakjin D29 [DEMOGRAPHIC_DATA] Sleep" at bounding box center [340, 84] width 352 height 23
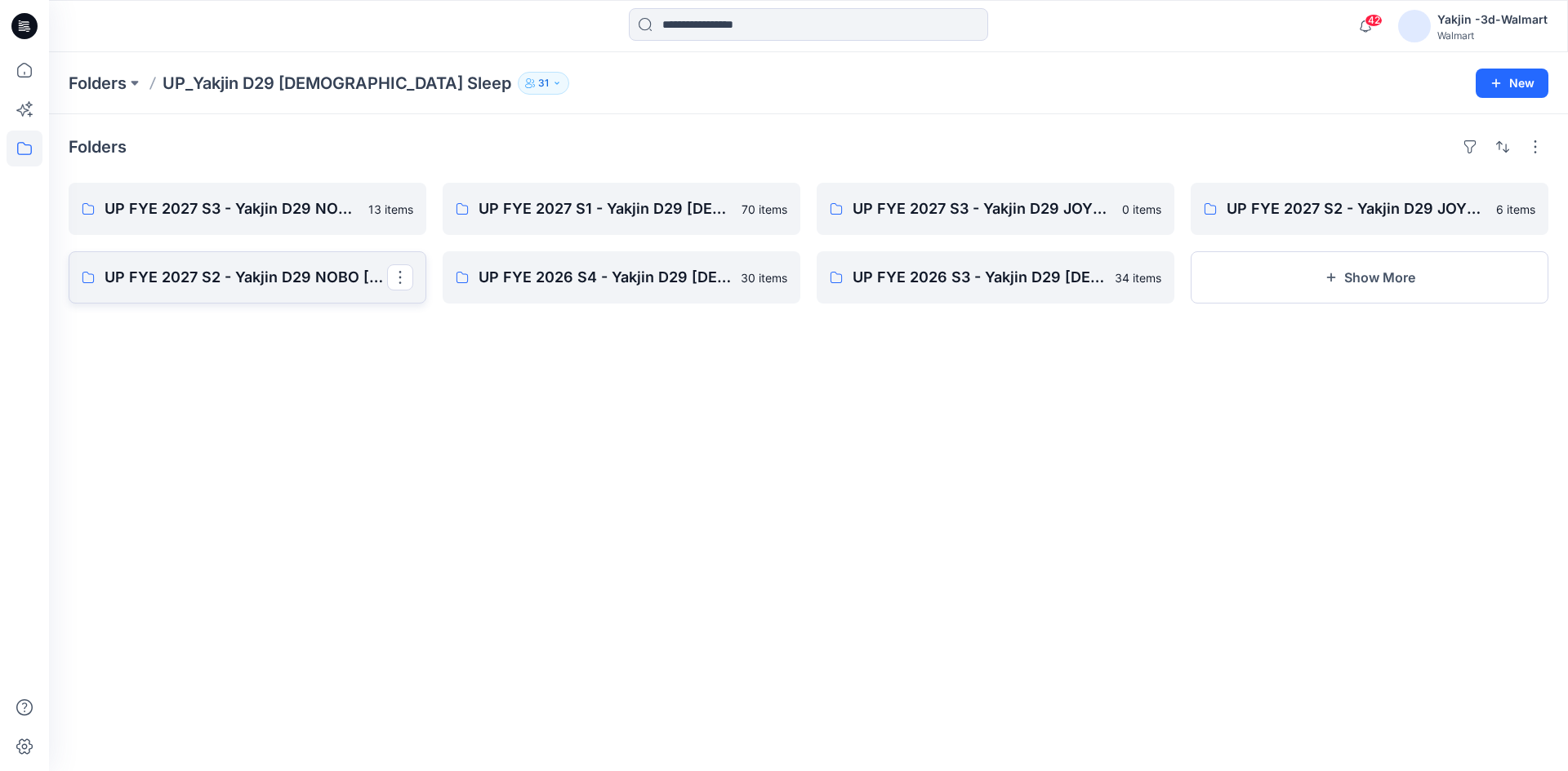
click at [298, 283] on p "UP FYE 2027 S2 - Yakjin D29 NOBO [DEMOGRAPHIC_DATA] Sleepwear" at bounding box center [246, 277] width 283 height 23
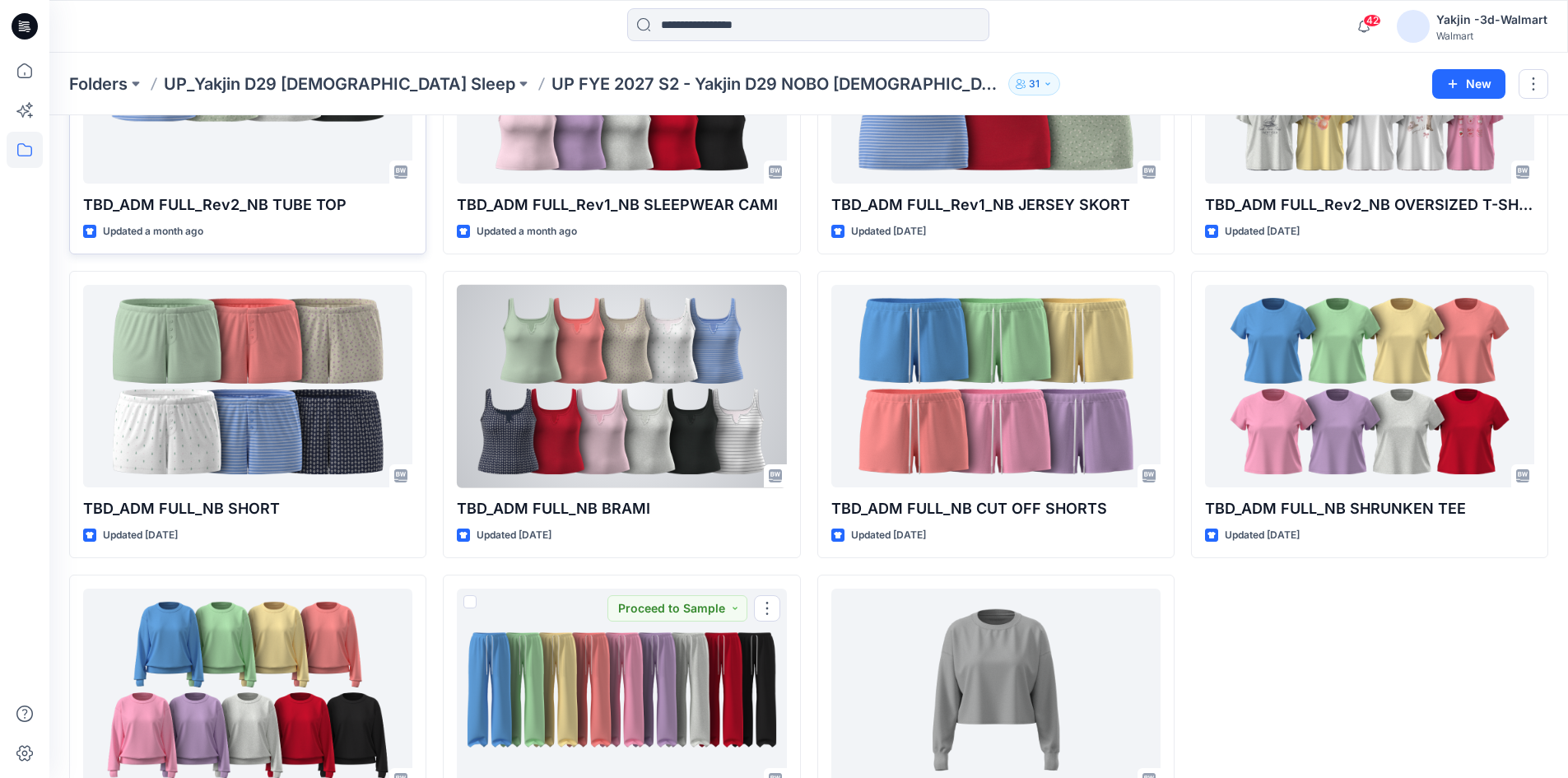
scroll to position [518, 0]
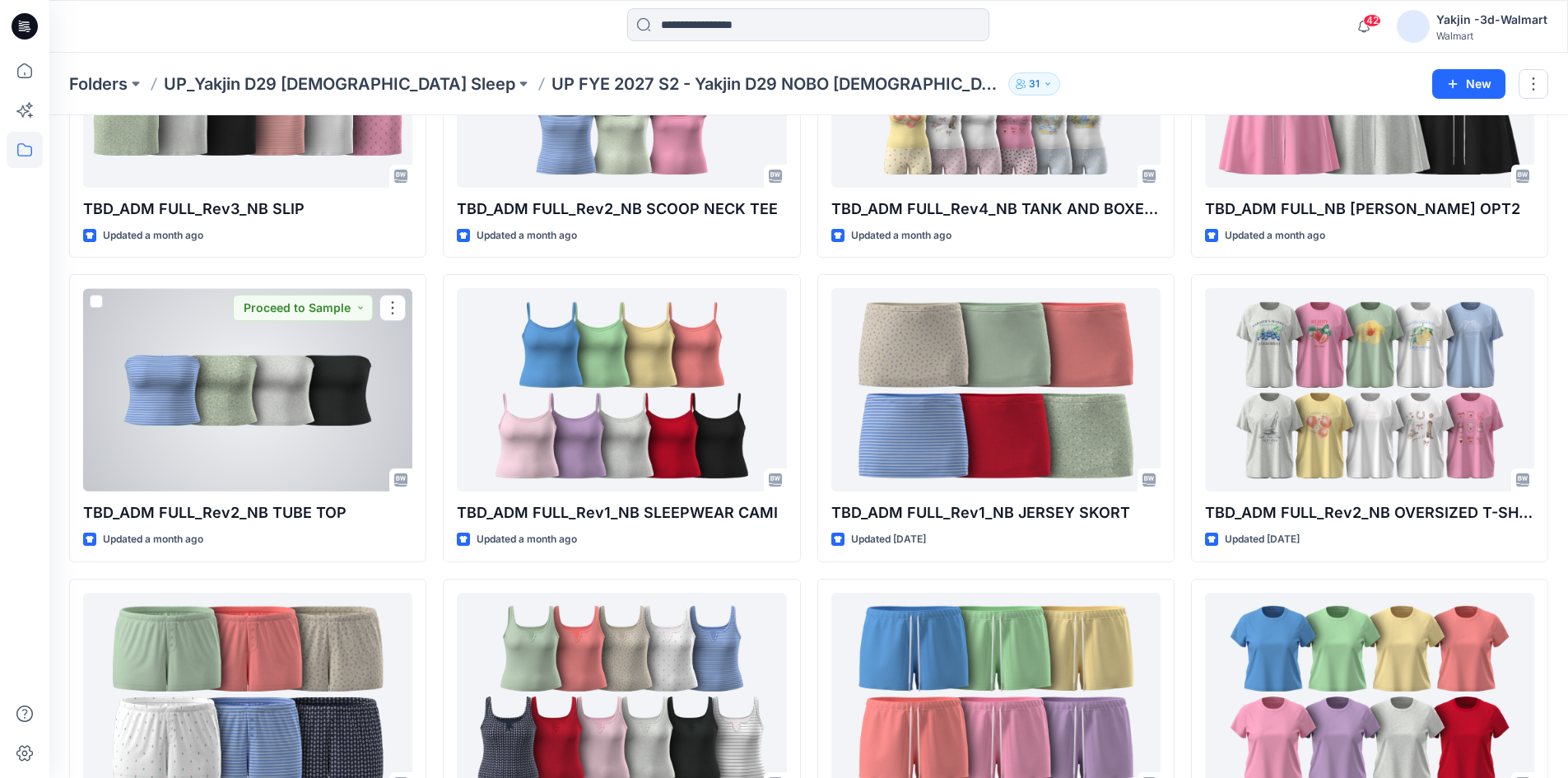
click at [221, 416] on div at bounding box center [247, 389] width 329 height 203
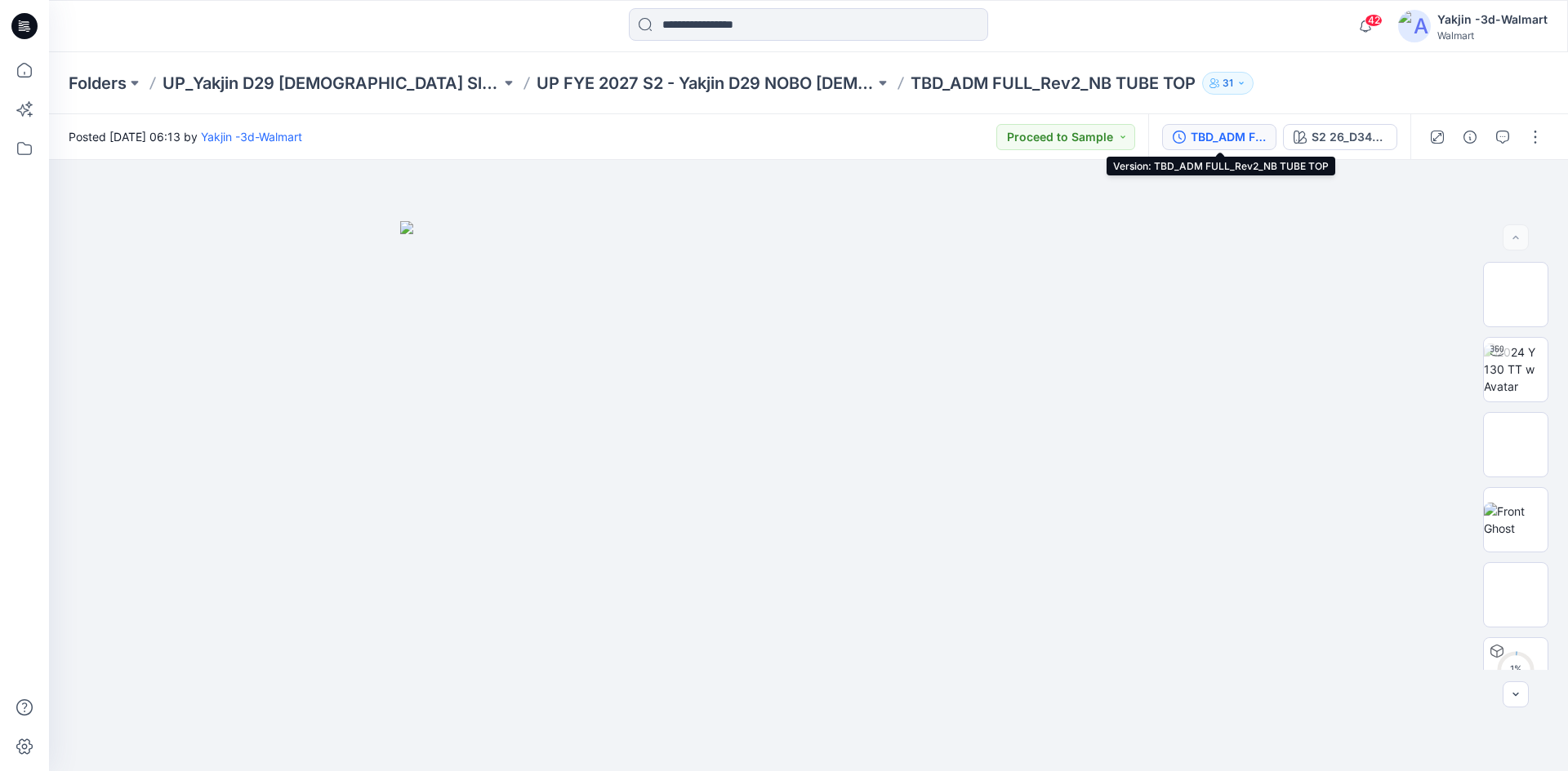
click at [1210, 138] on div "TBD_ADM FULL_Rev2_NB TUBE TOP" at bounding box center [1228, 137] width 75 height 18
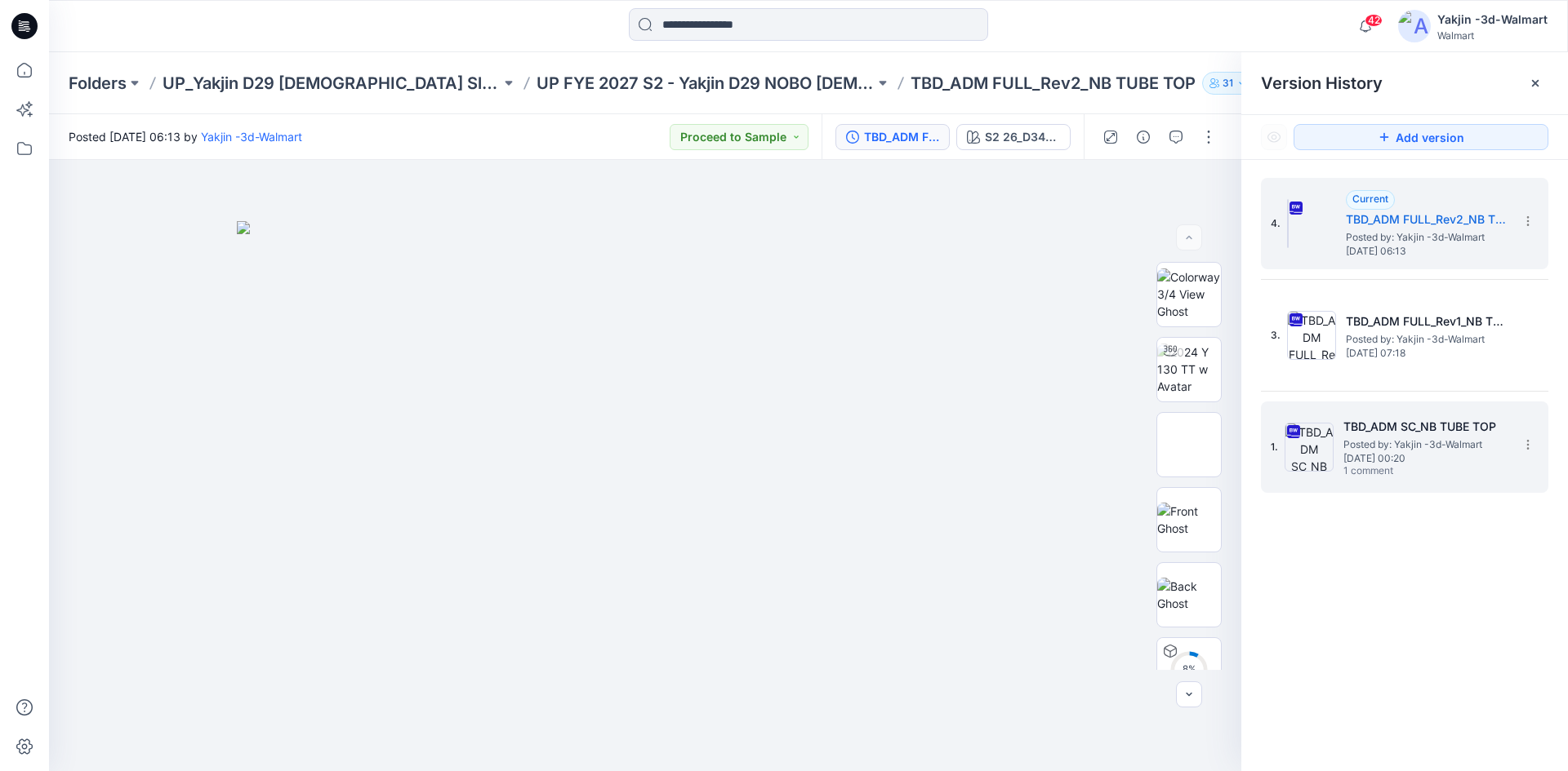
click at [1410, 423] on h5 "TBD_ADM SC_NB TUBE TOP" at bounding box center [1425, 427] width 163 height 20
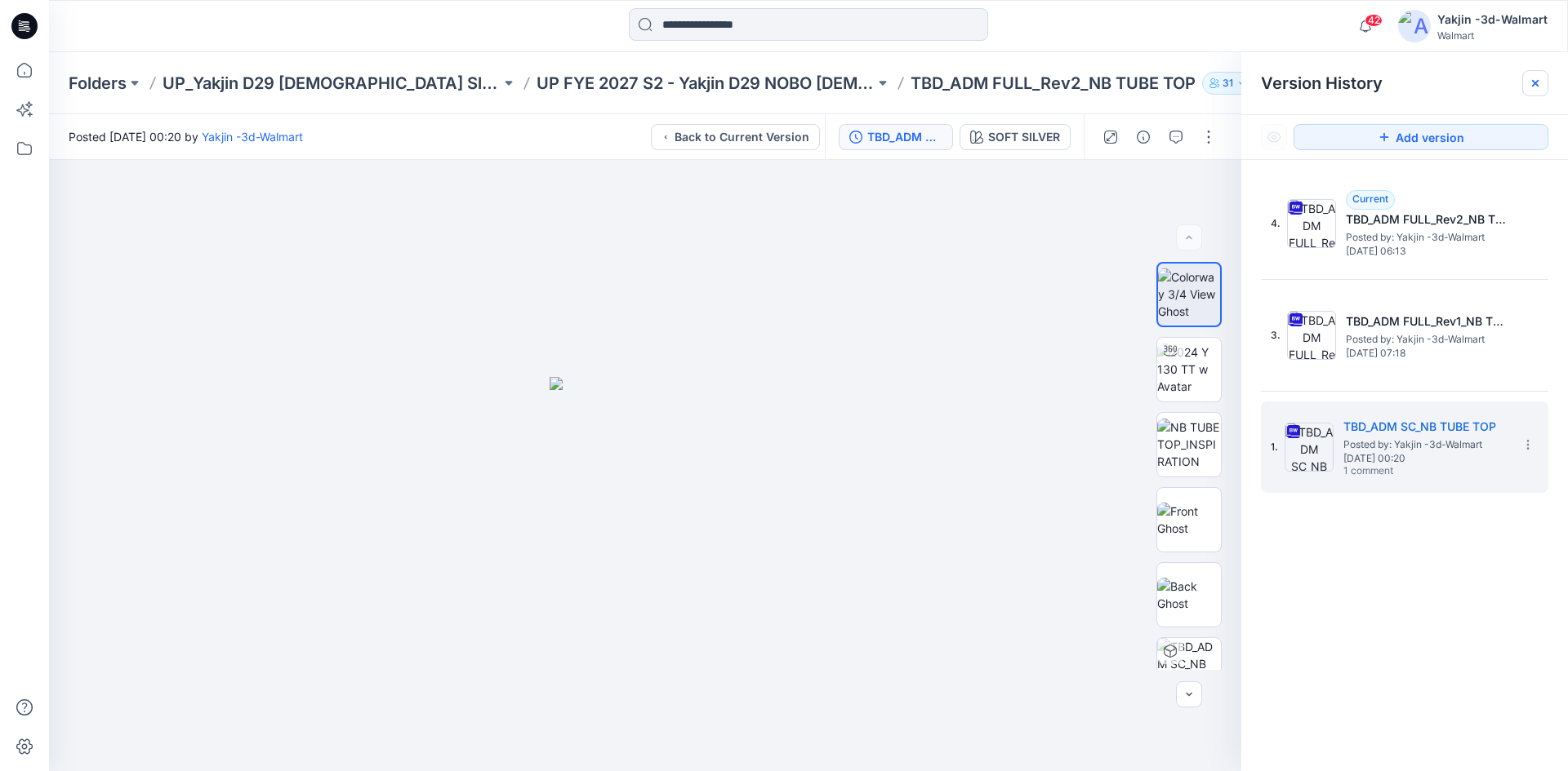
click at [1542, 75] on div at bounding box center [1535, 82] width 26 height 26
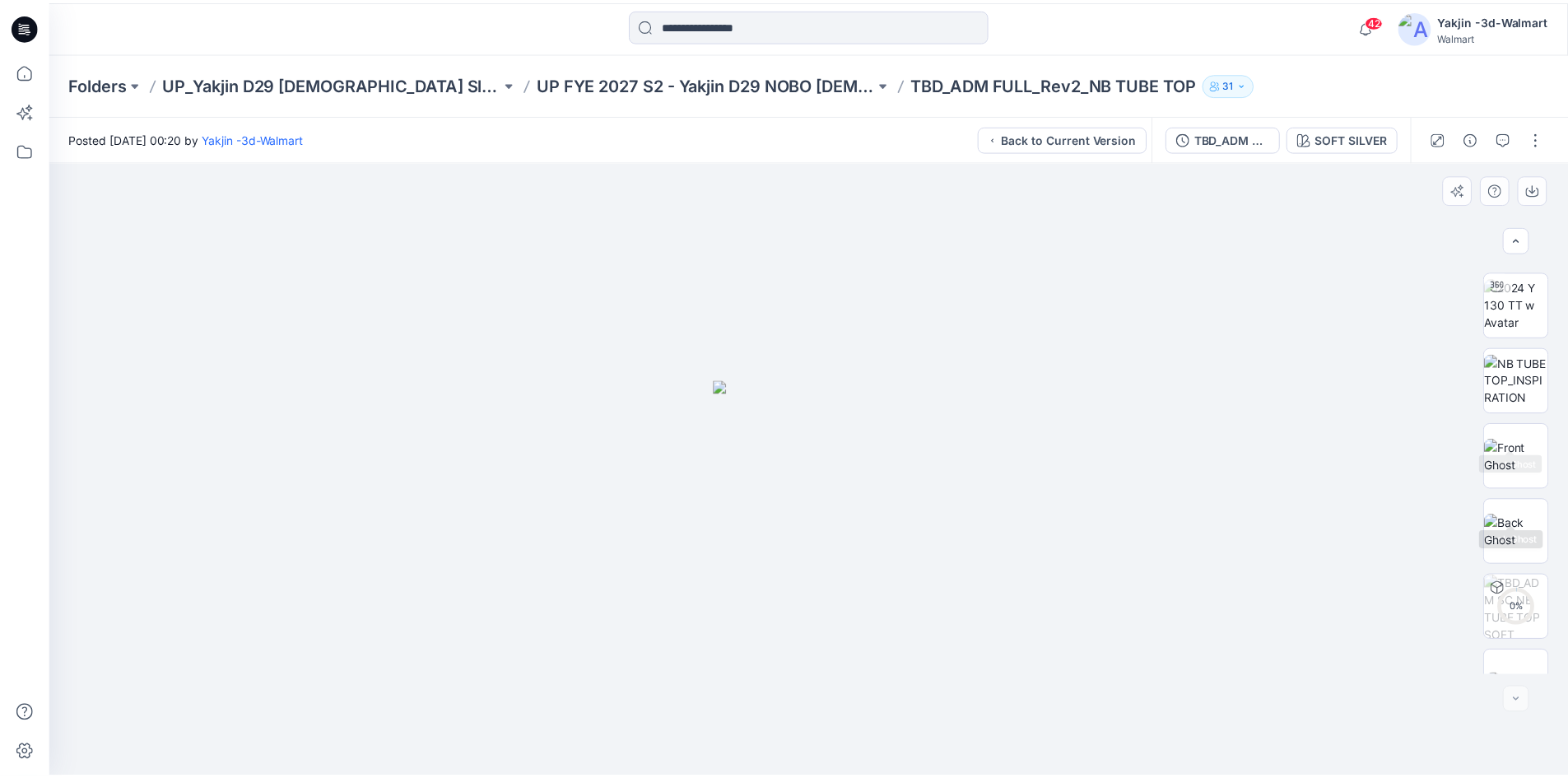
scroll to position [108, 0]
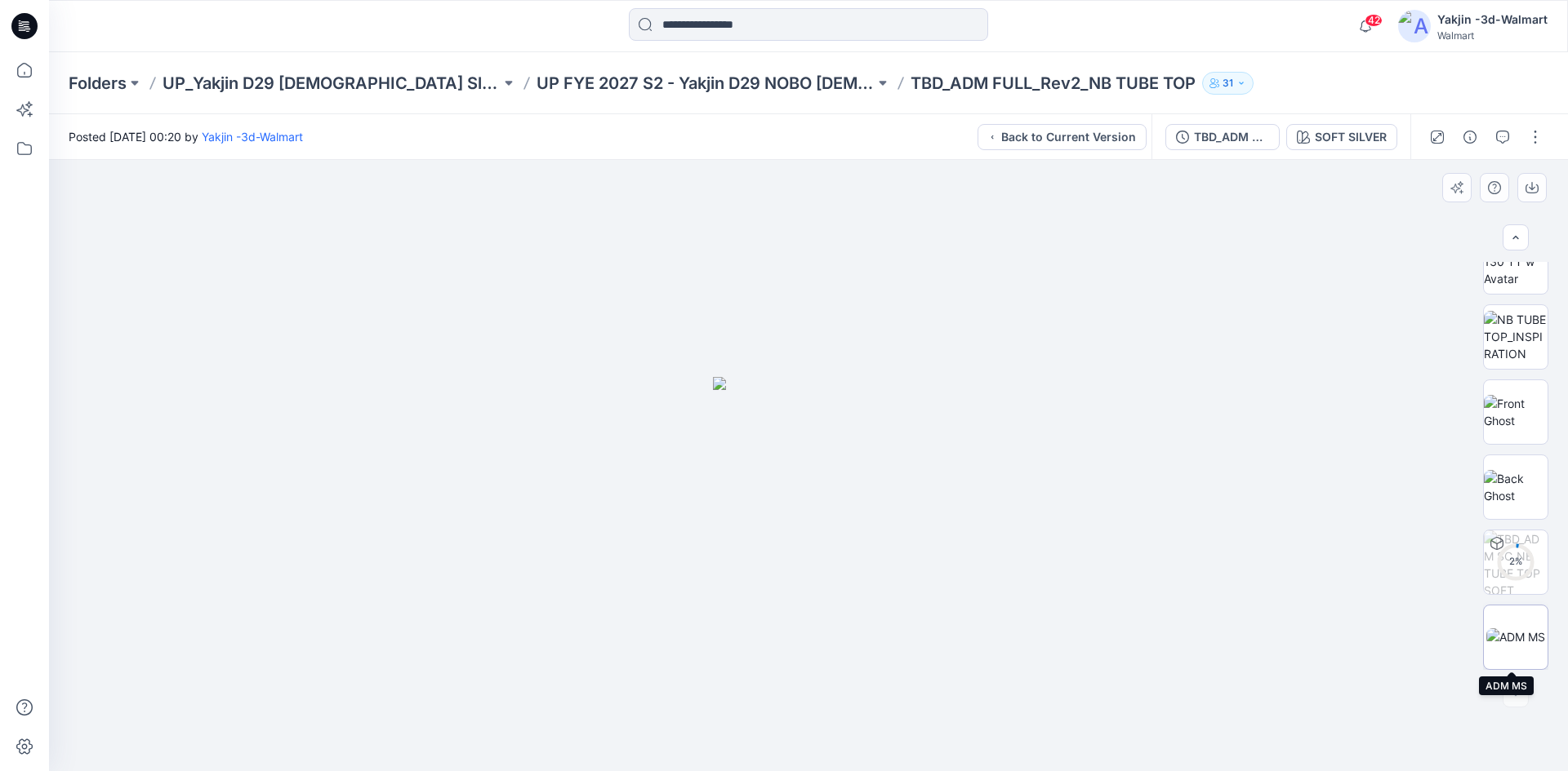
click at [1502, 643] on img at bounding box center [1515, 637] width 59 height 17
click at [1089, 487] on div at bounding box center [808, 465] width 1519 height 611
click at [1139, 552] on div at bounding box center [808, 465] width 1519 height 611
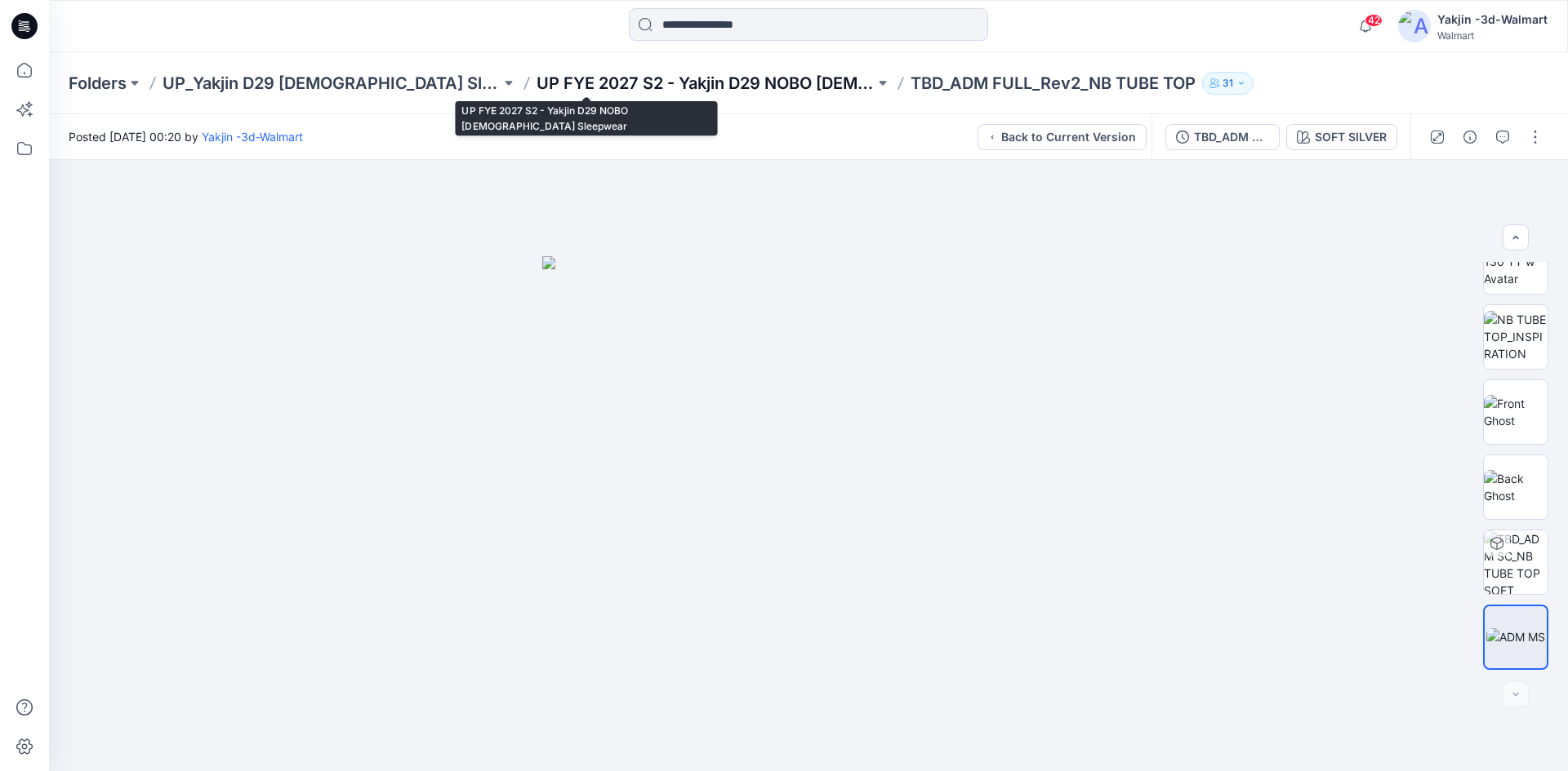
click at [536, 80] on p "UP FYE 2027 S2 - Yakjin D29 NOBO [DEMOGRAPHIC_DATA] Sleepwear" at bounding box center [705, 83] width 338 height 23
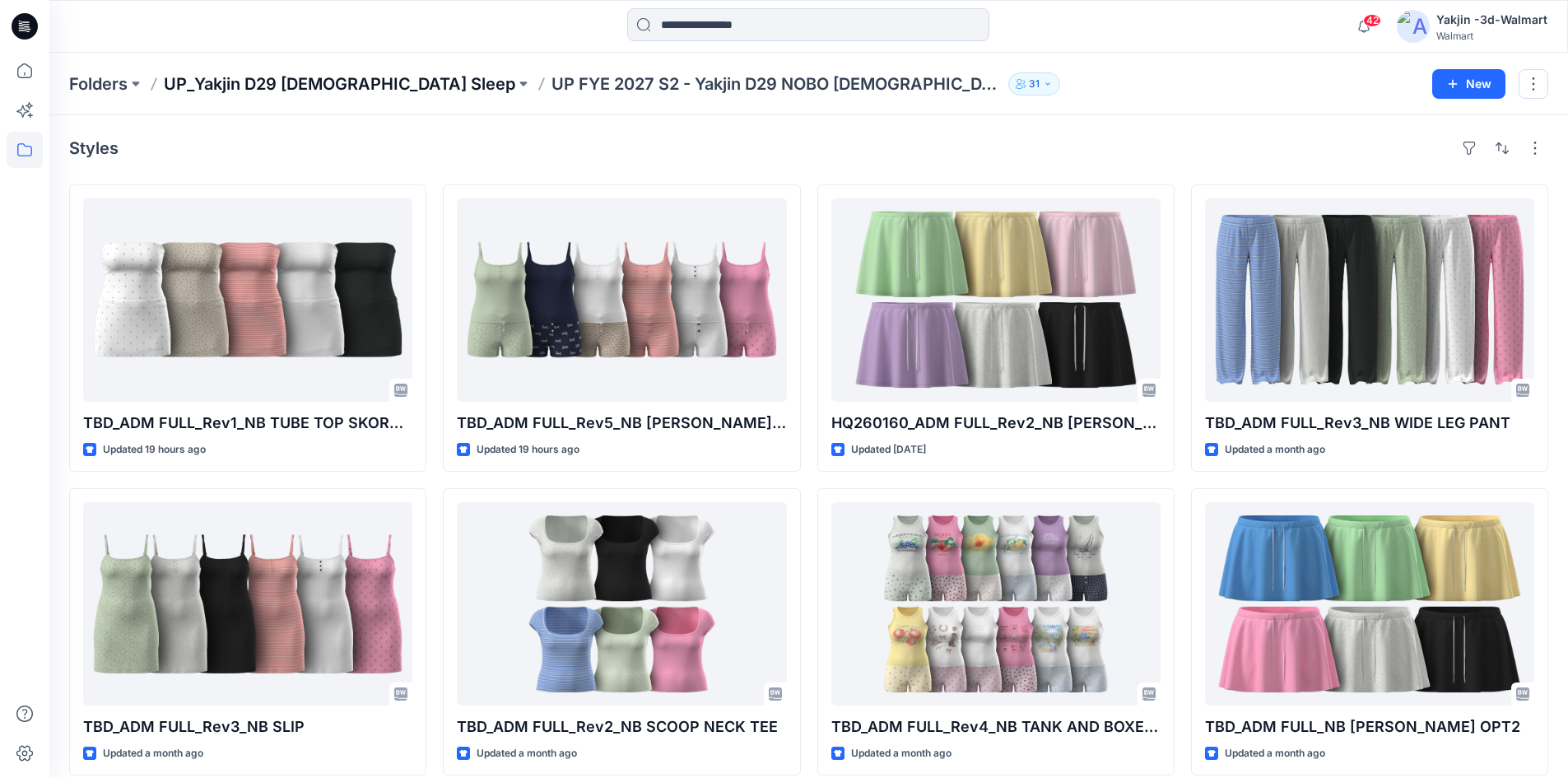
click at [309, 80] on p "UP_Yakjin D29 [DEMOGRAPHIC_DATA] Sleep" at bounding box center [340, 84] width 352 height 23
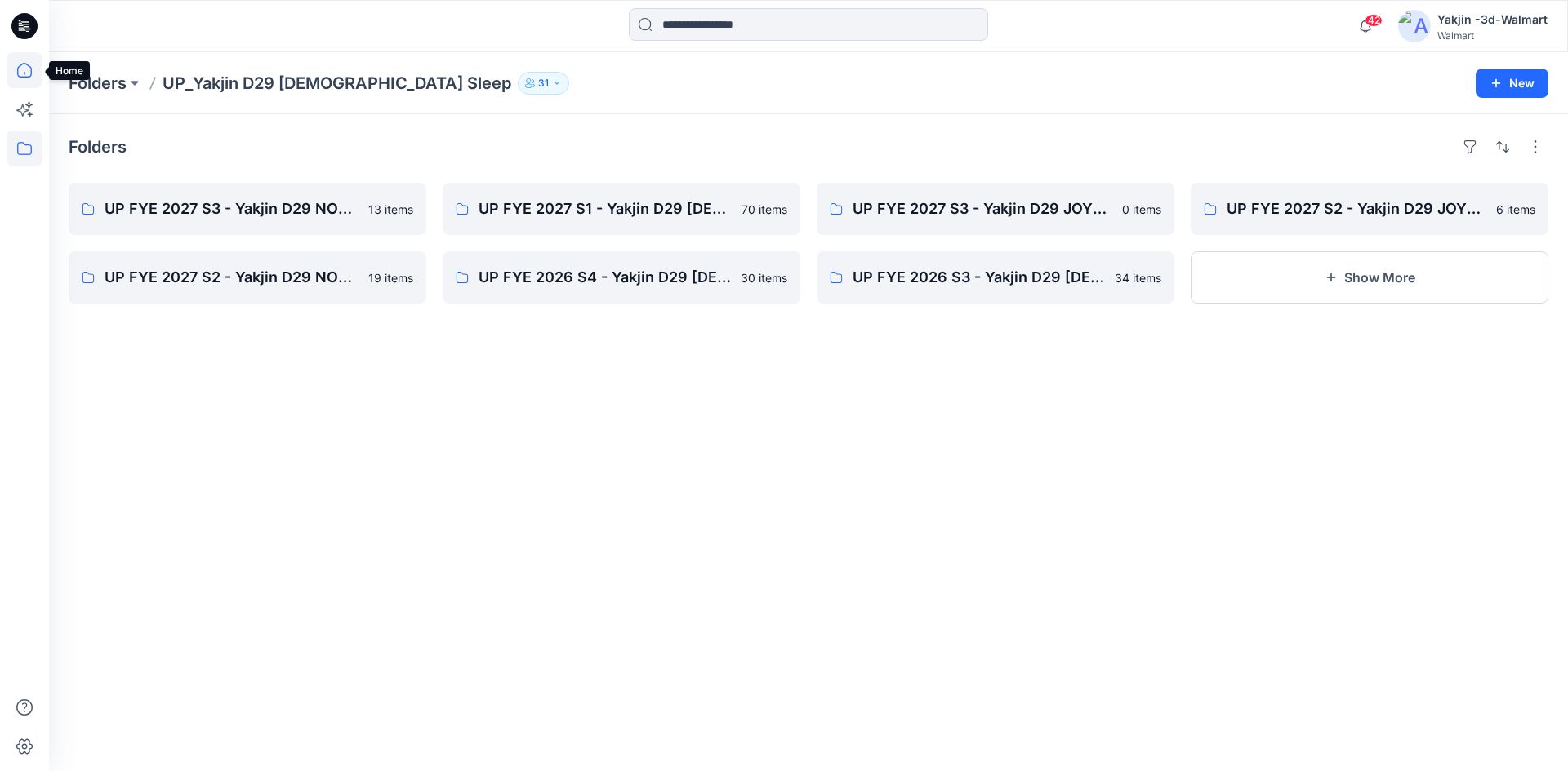
click at [23, 66] on icon at bounding box center [24, 70] width 36 height 36
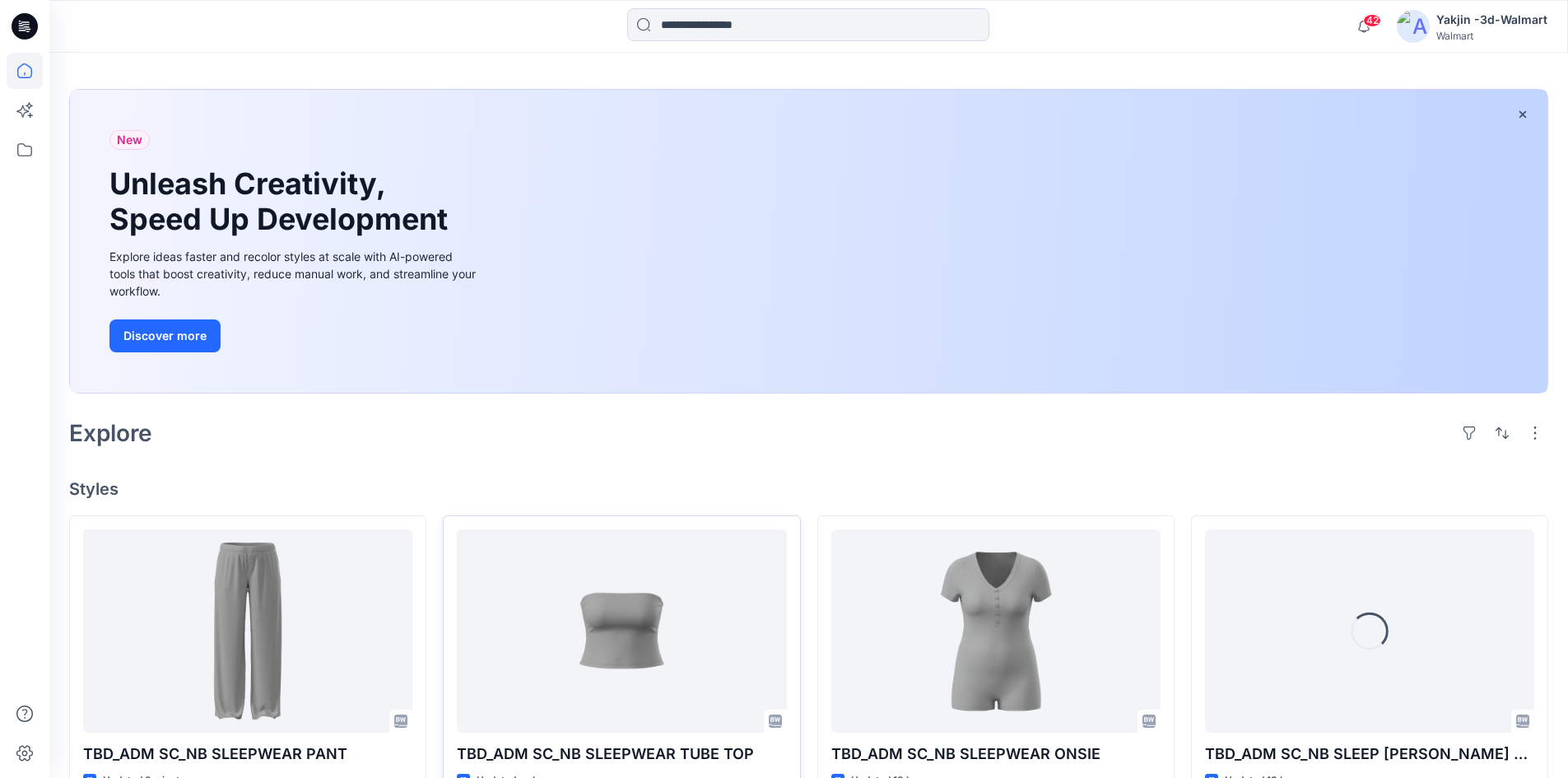
scroll to position [82, 0]
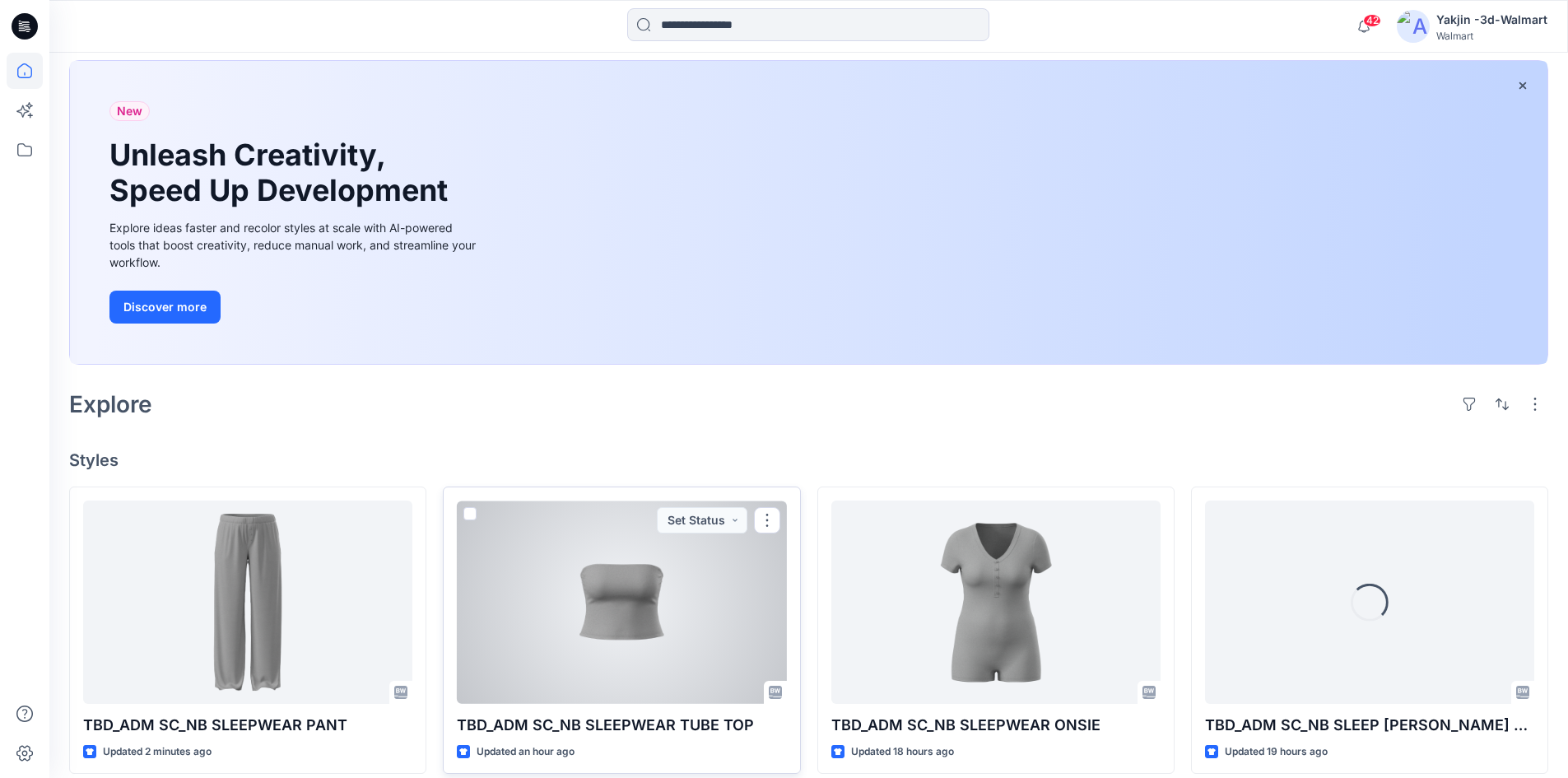
click at [560, 602] on div at bounding box center [621, 602] width 329 height 203
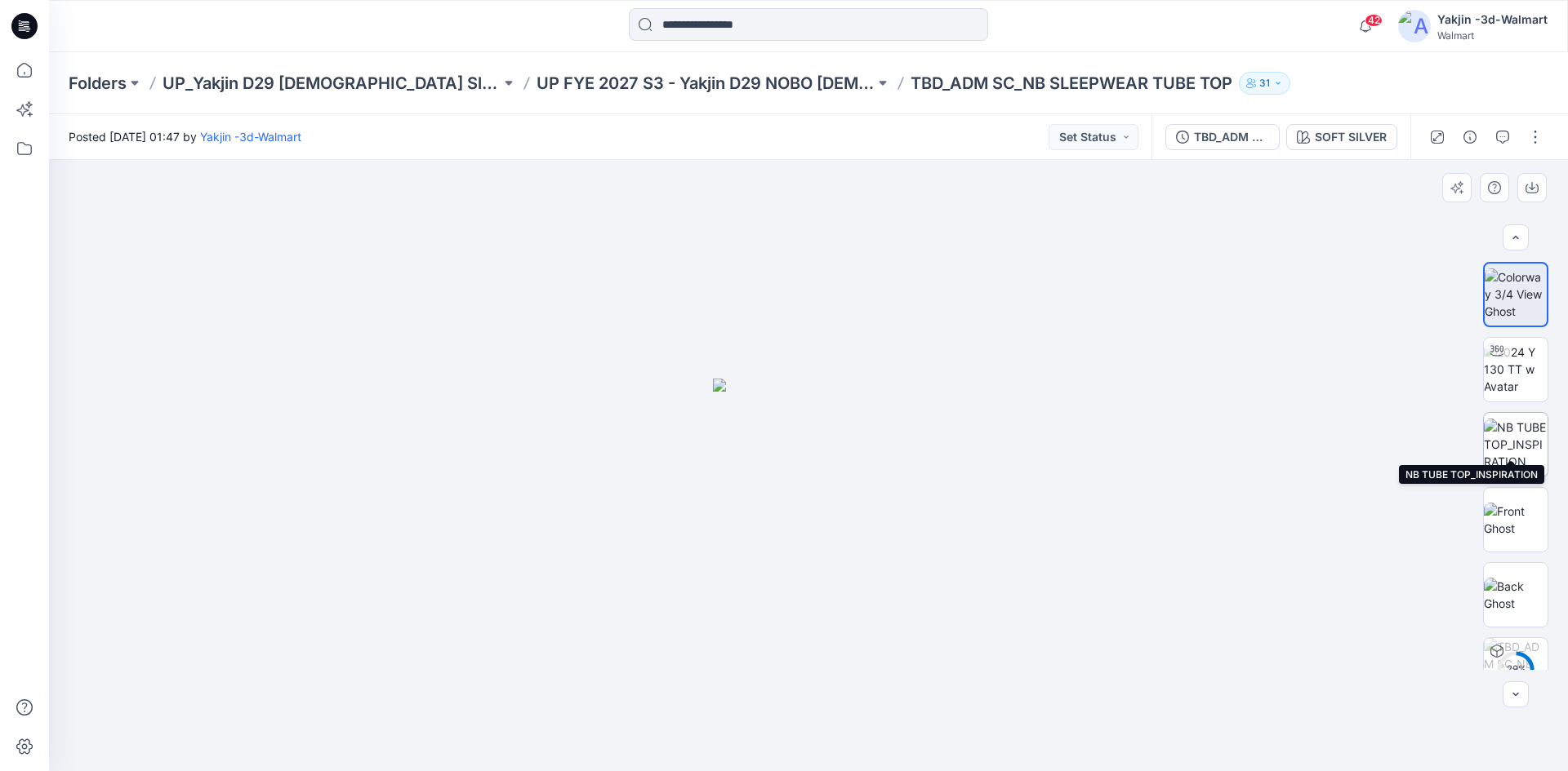
scroll to position [32, 0]
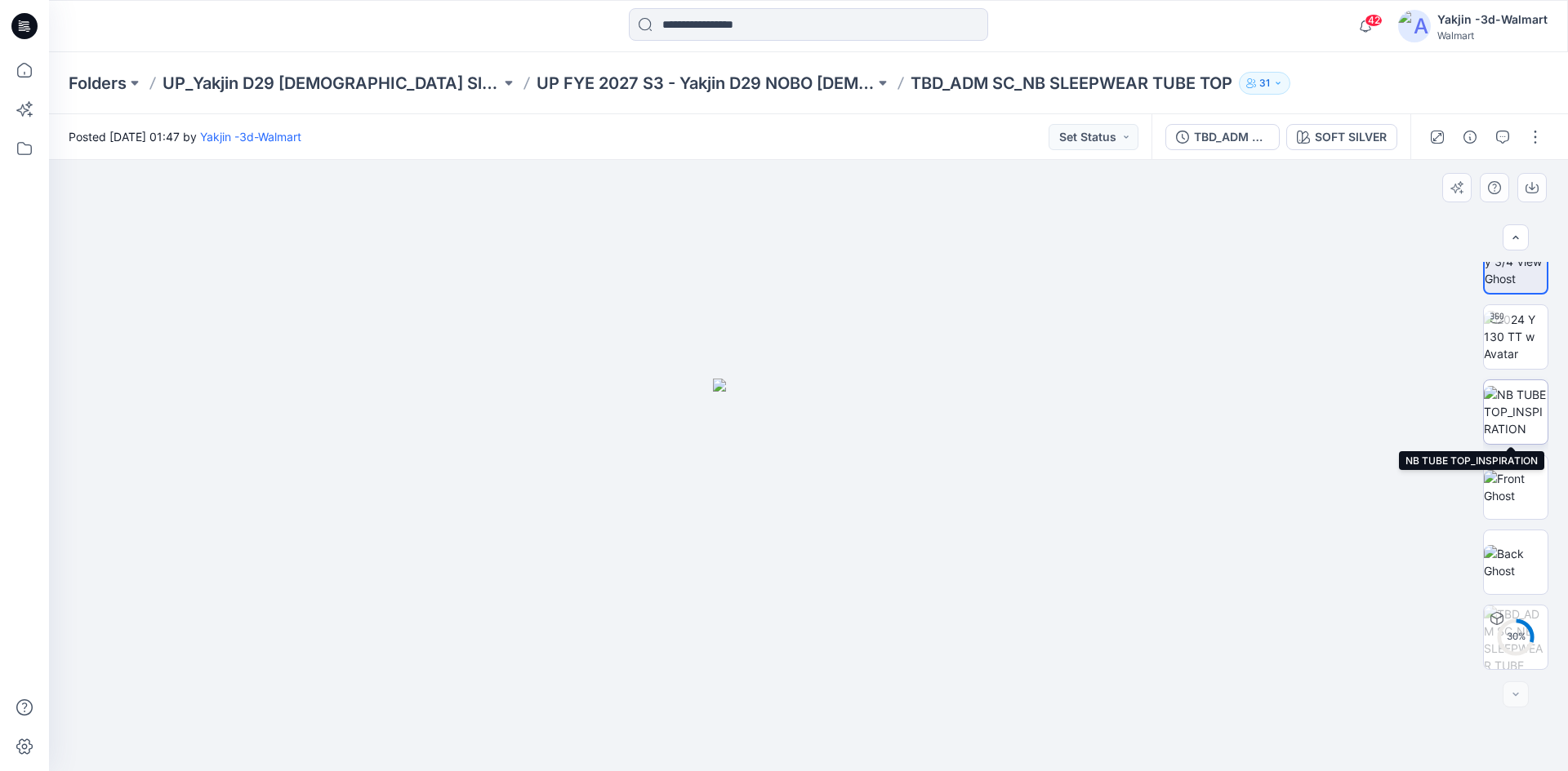
click at [1513, 413] on img at bounding box center [1515, 411] width 64 height 51
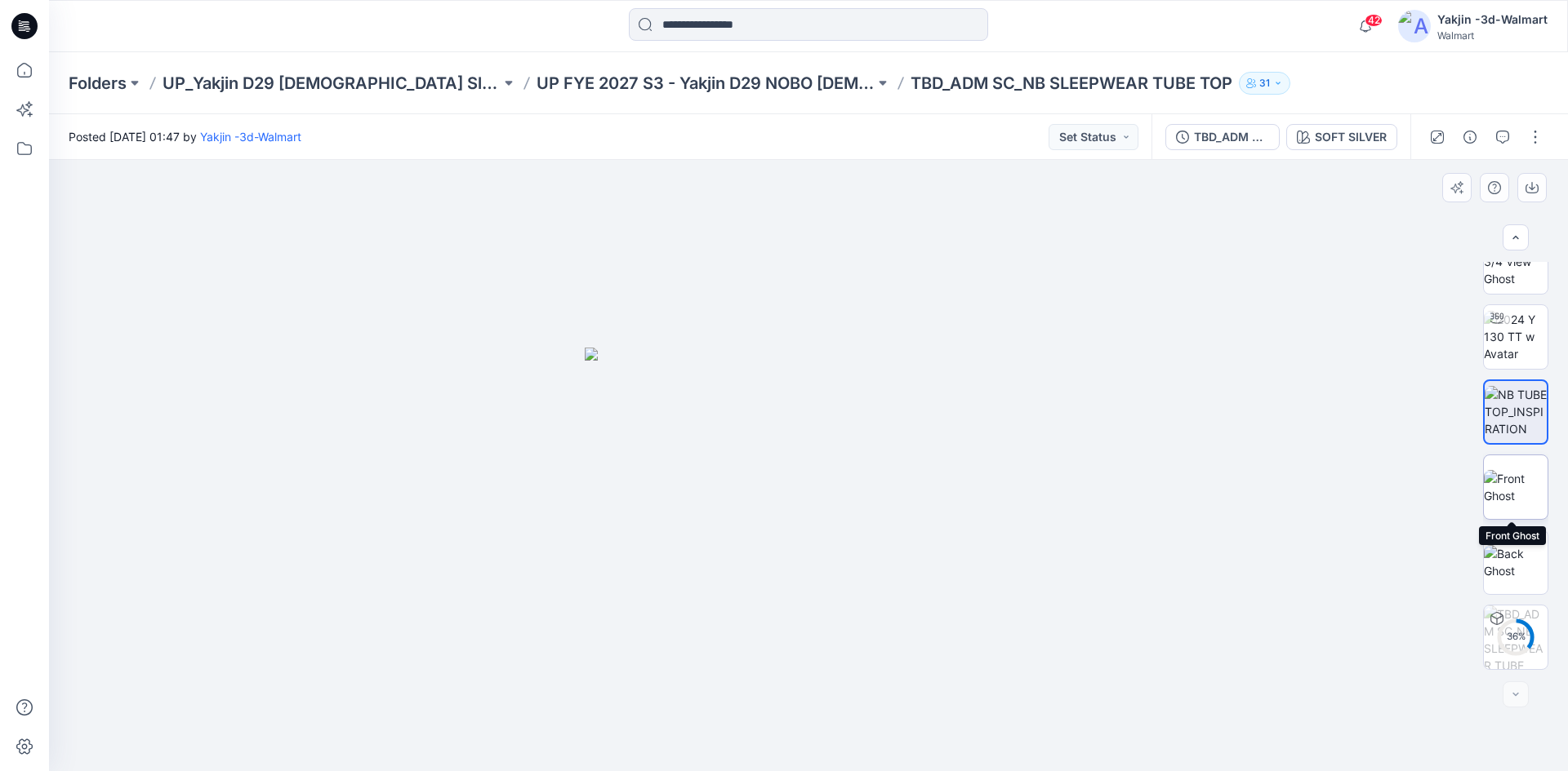
click at [1519, 491] on img at bounding box center [1515, 487] width 64 height 34
click at [1524, 551] on img at bounding box center [1515, 562] width 64 height 34
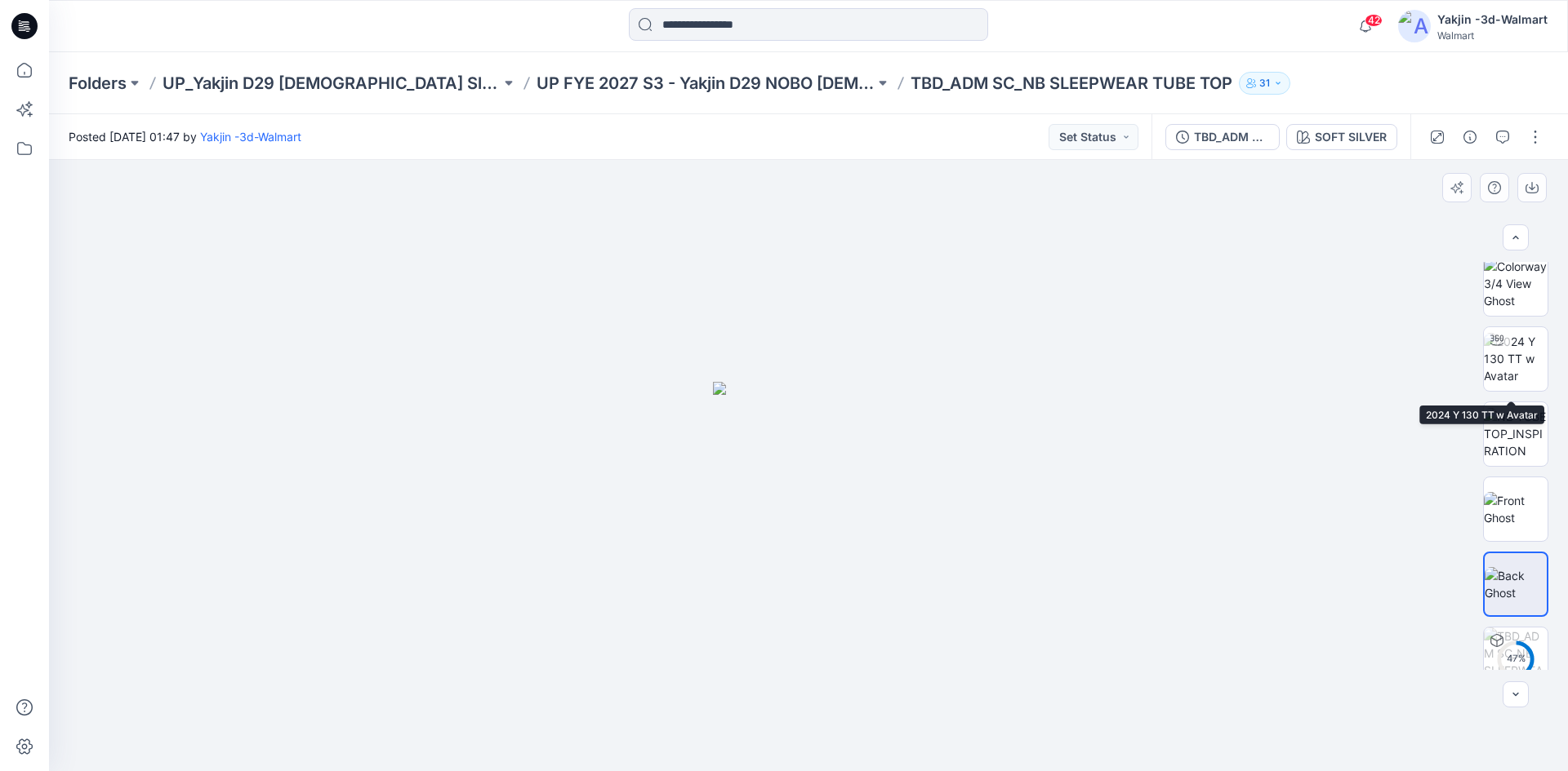
scroll to position [0, 0]
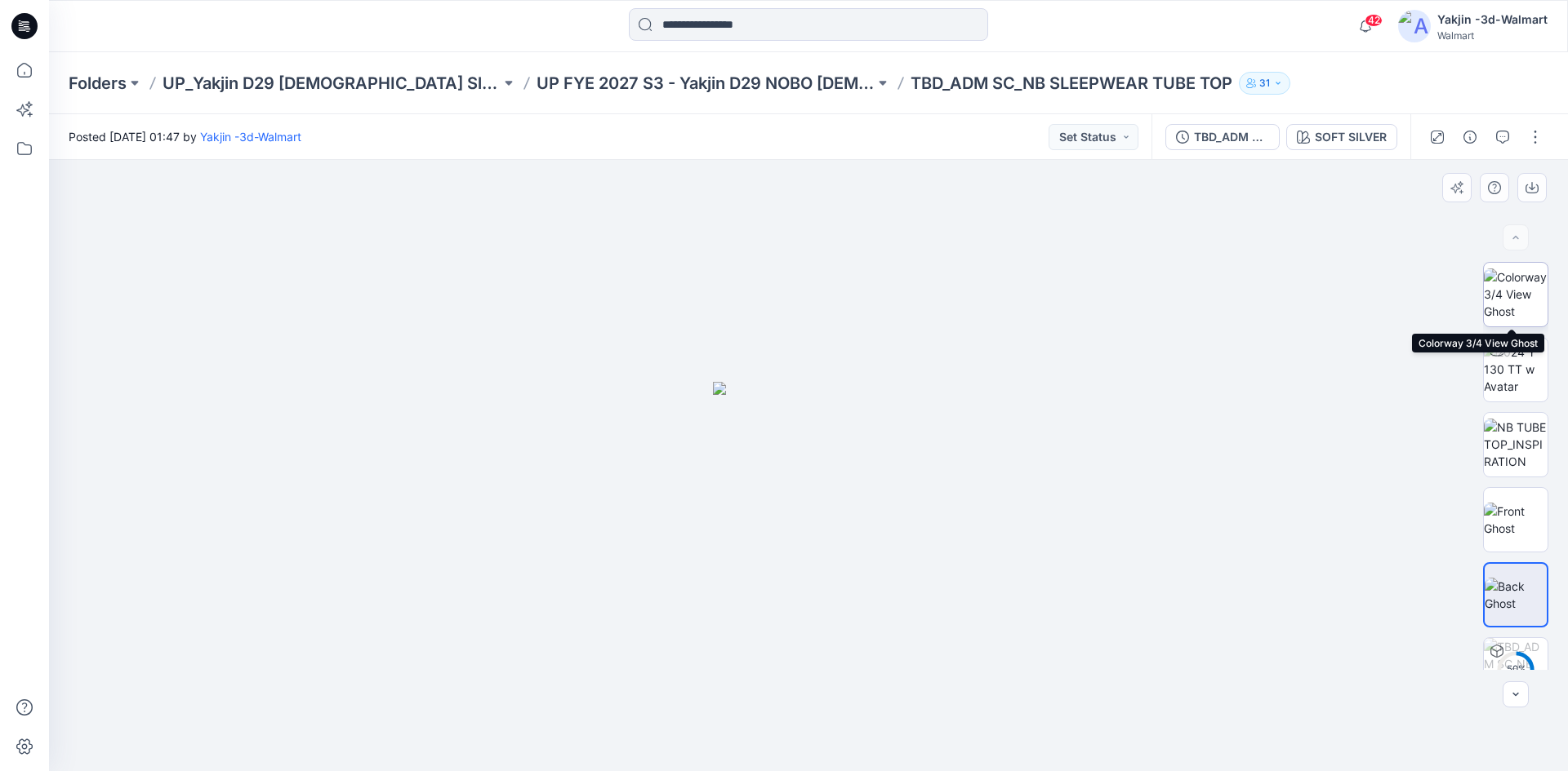
click at [1503, 298] on img at bounding box center [1515, 293] width 64 height 51
click at [1533, 146] on button "button" at bounding box center [1535, 137] width 26 height 26
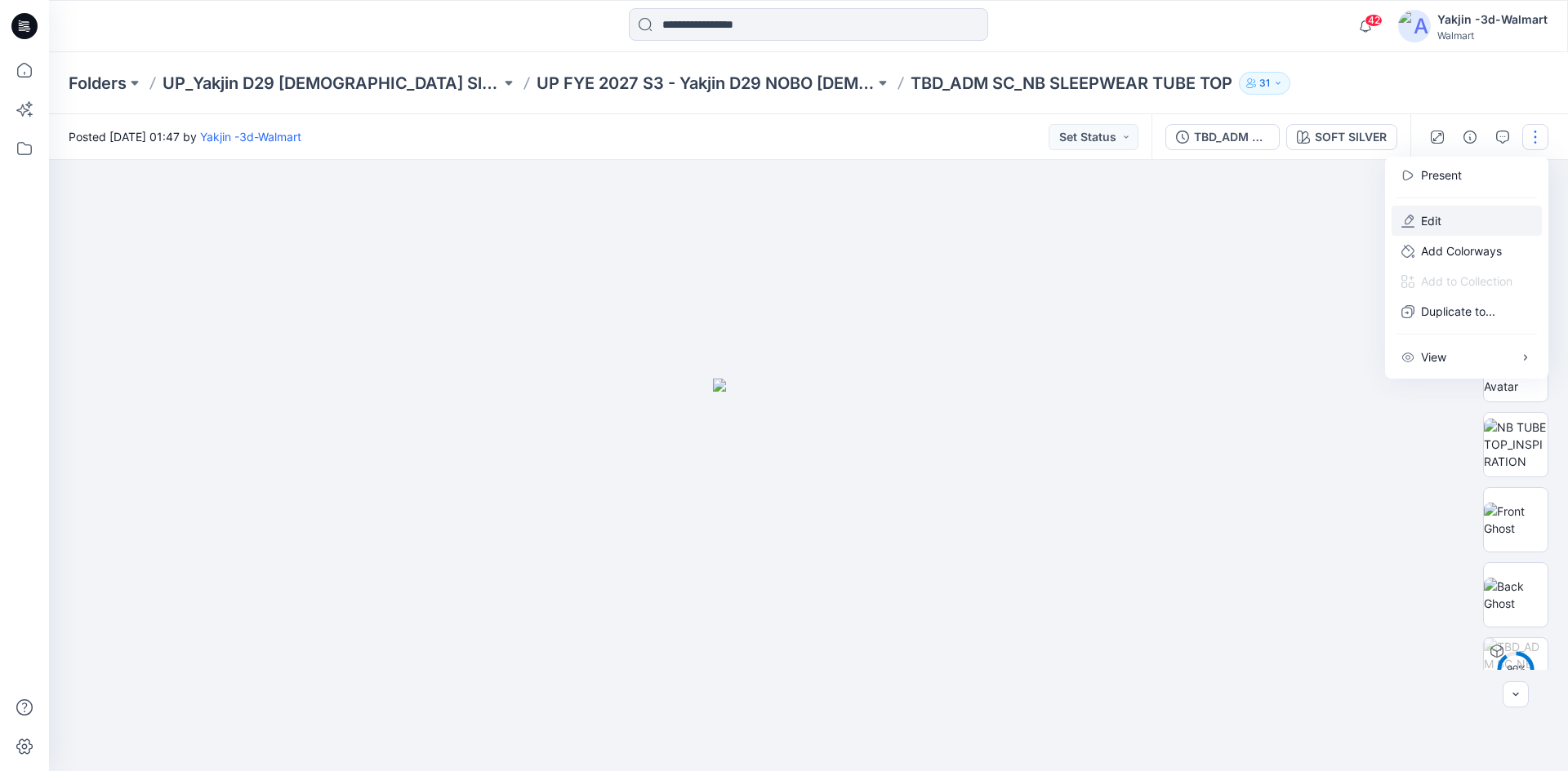
click at [1477, 217] on button "Edit" at bounding box center [1467, 221] width 150 height 30
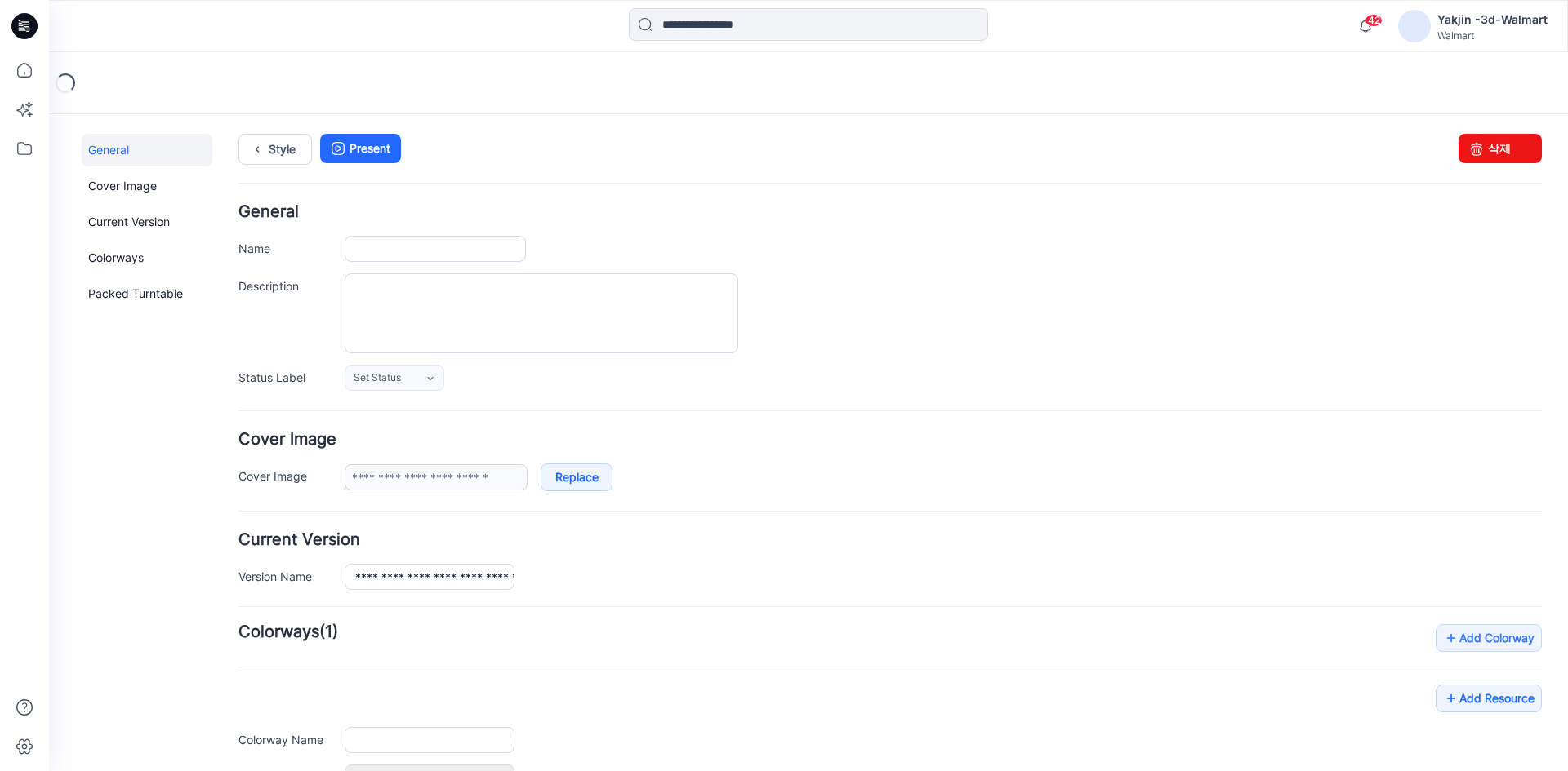
type input "**********"
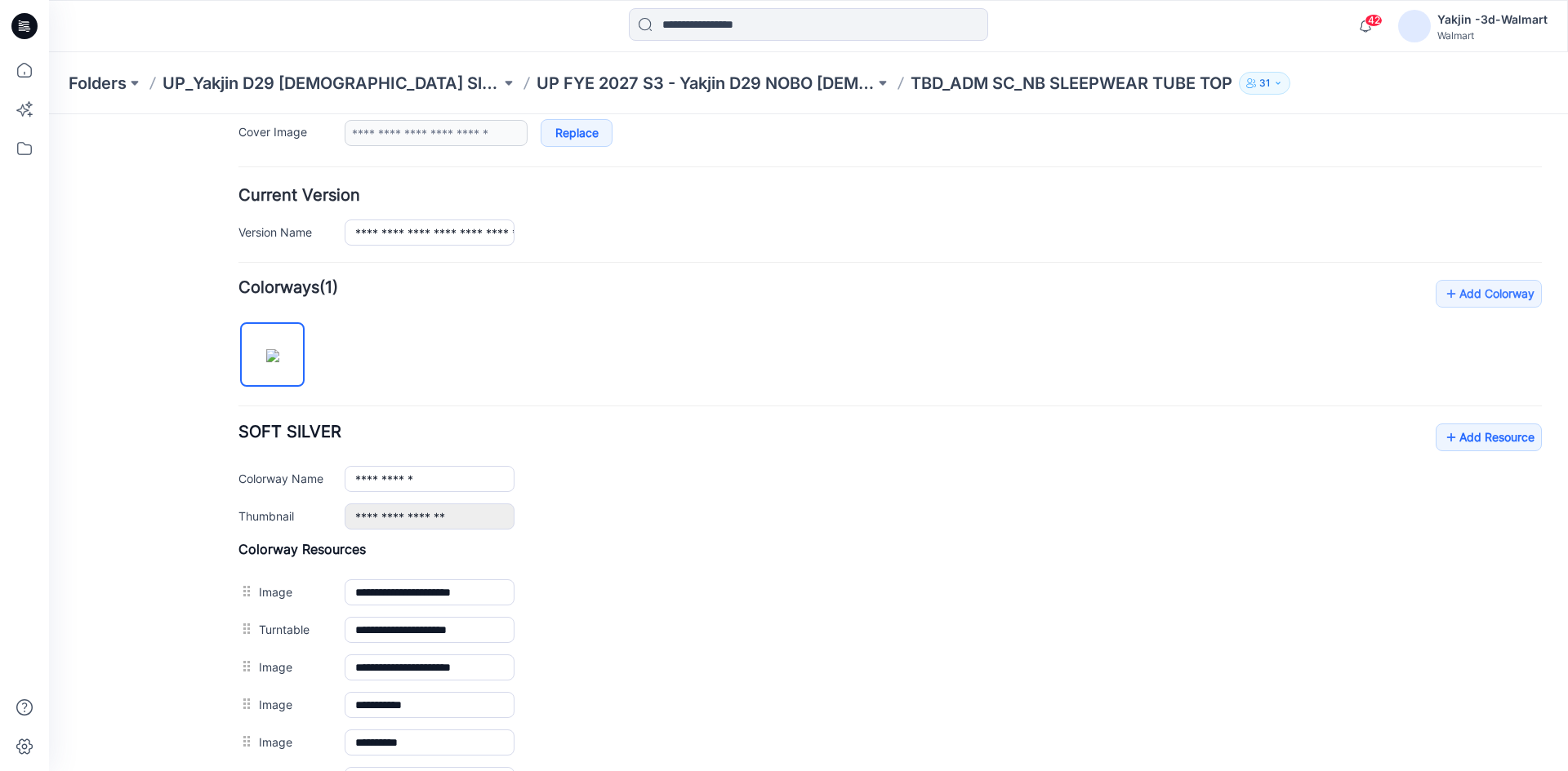
scroll to position [408, 0]
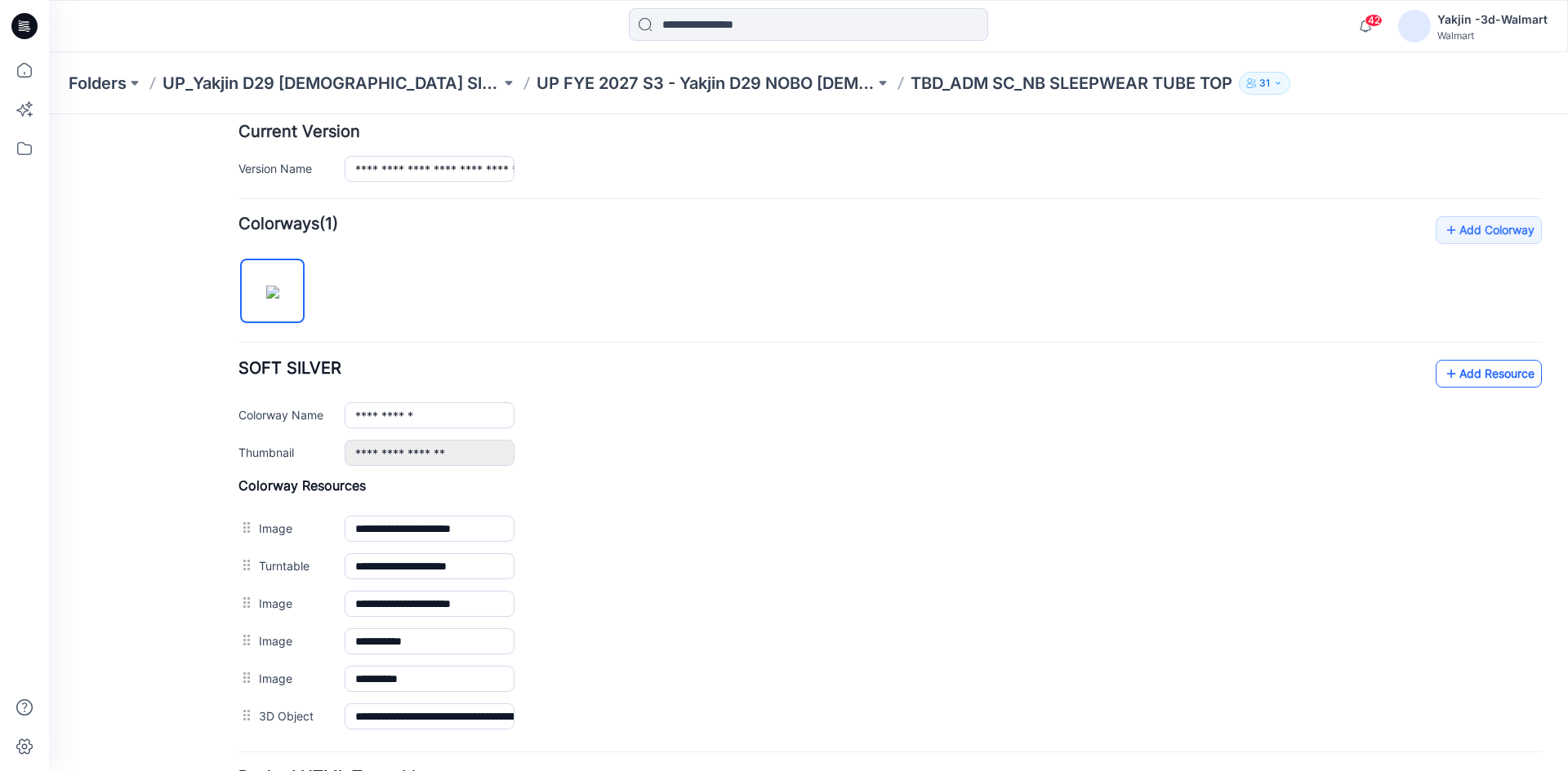
click at [1448, 383] on link "Add Resource" at bounding box center [1488, 373] width 107 height 28
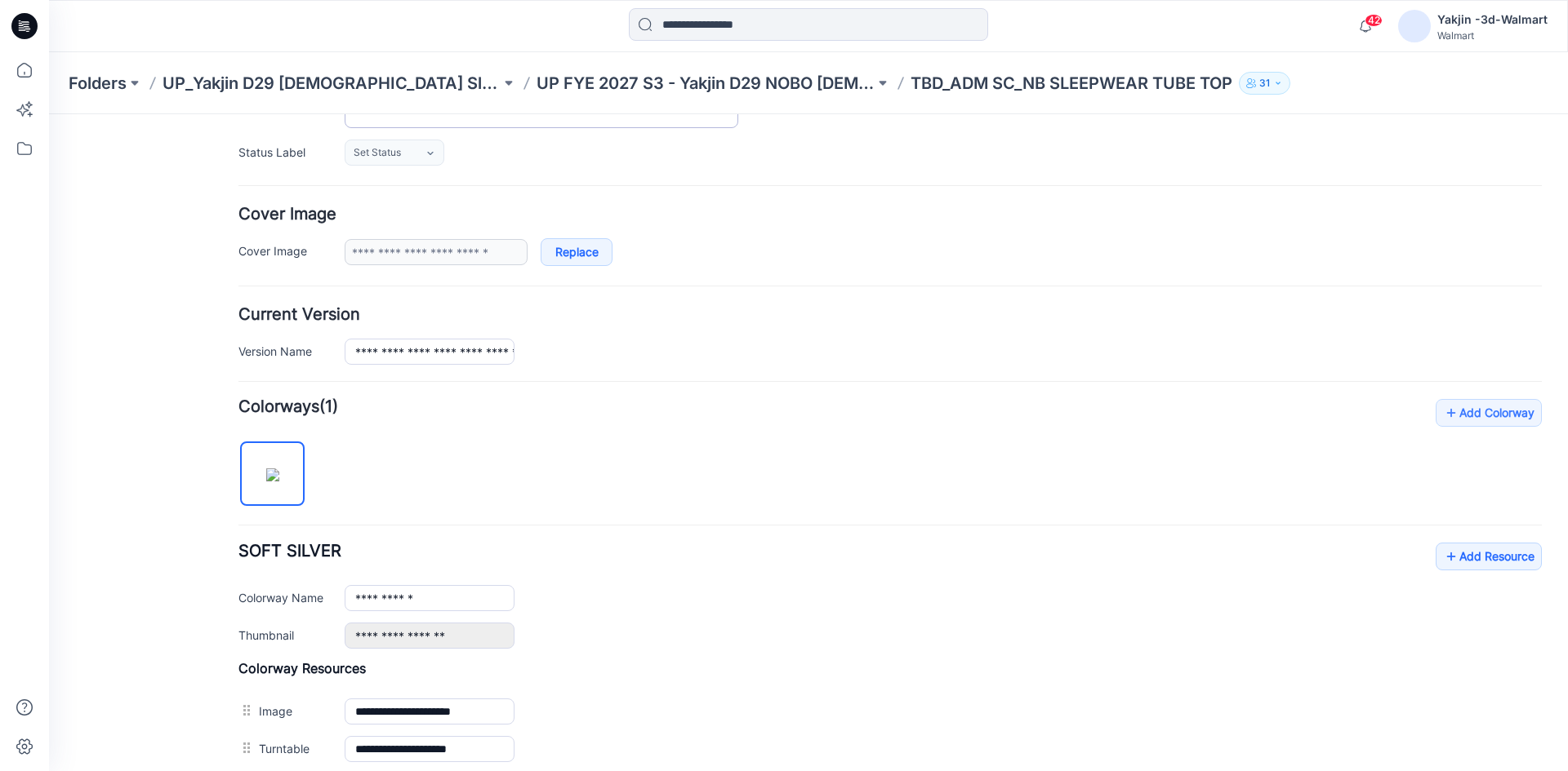
scroll to position [189, 0]
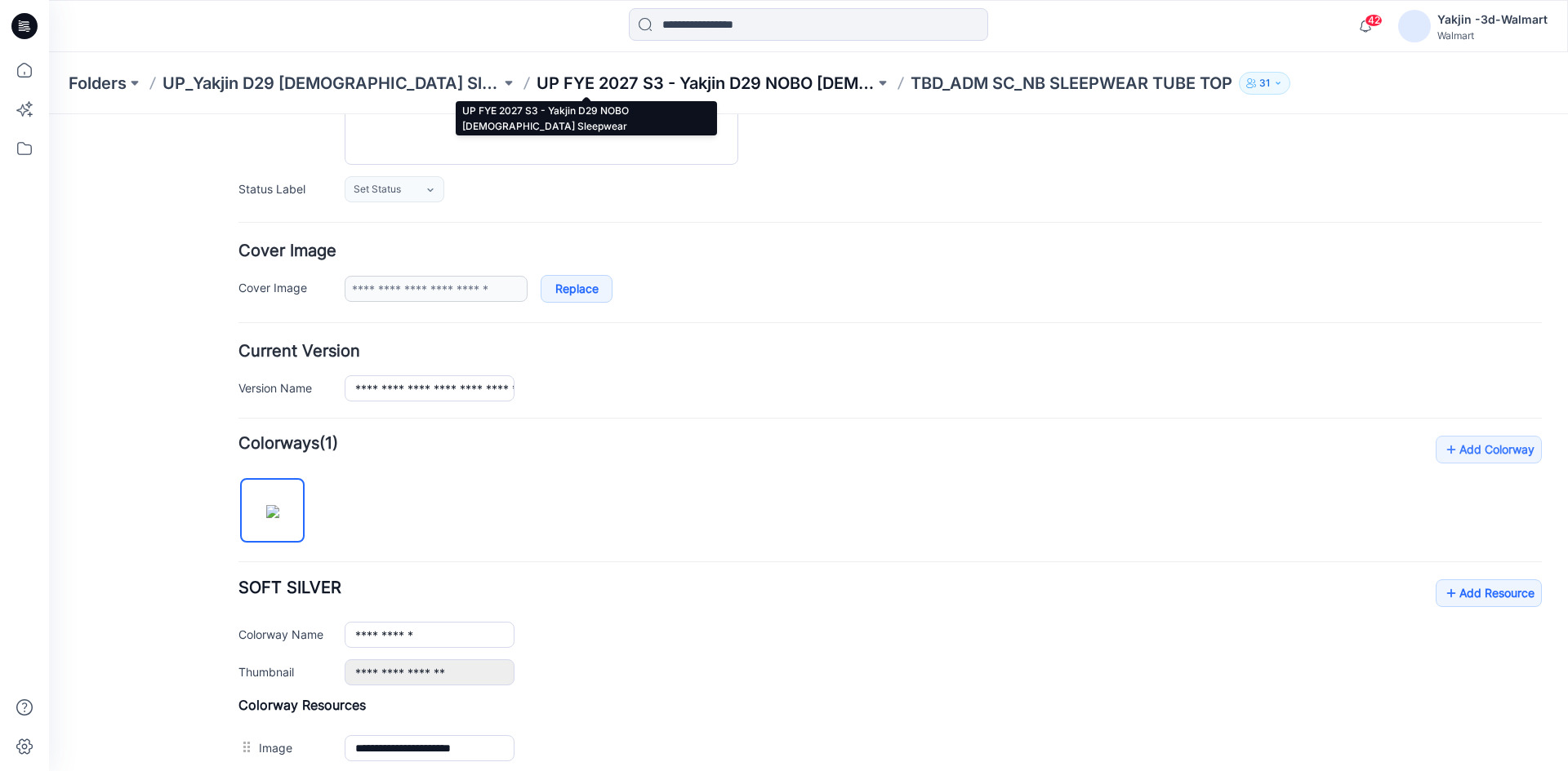
click at [649, 81] on p "UP FYE 2027 S3 - Yakjin D29 NOBO [DEMOGRAPHIC_DATA] Sleepwear" at bounding box center [705, 83] width 338 height 23
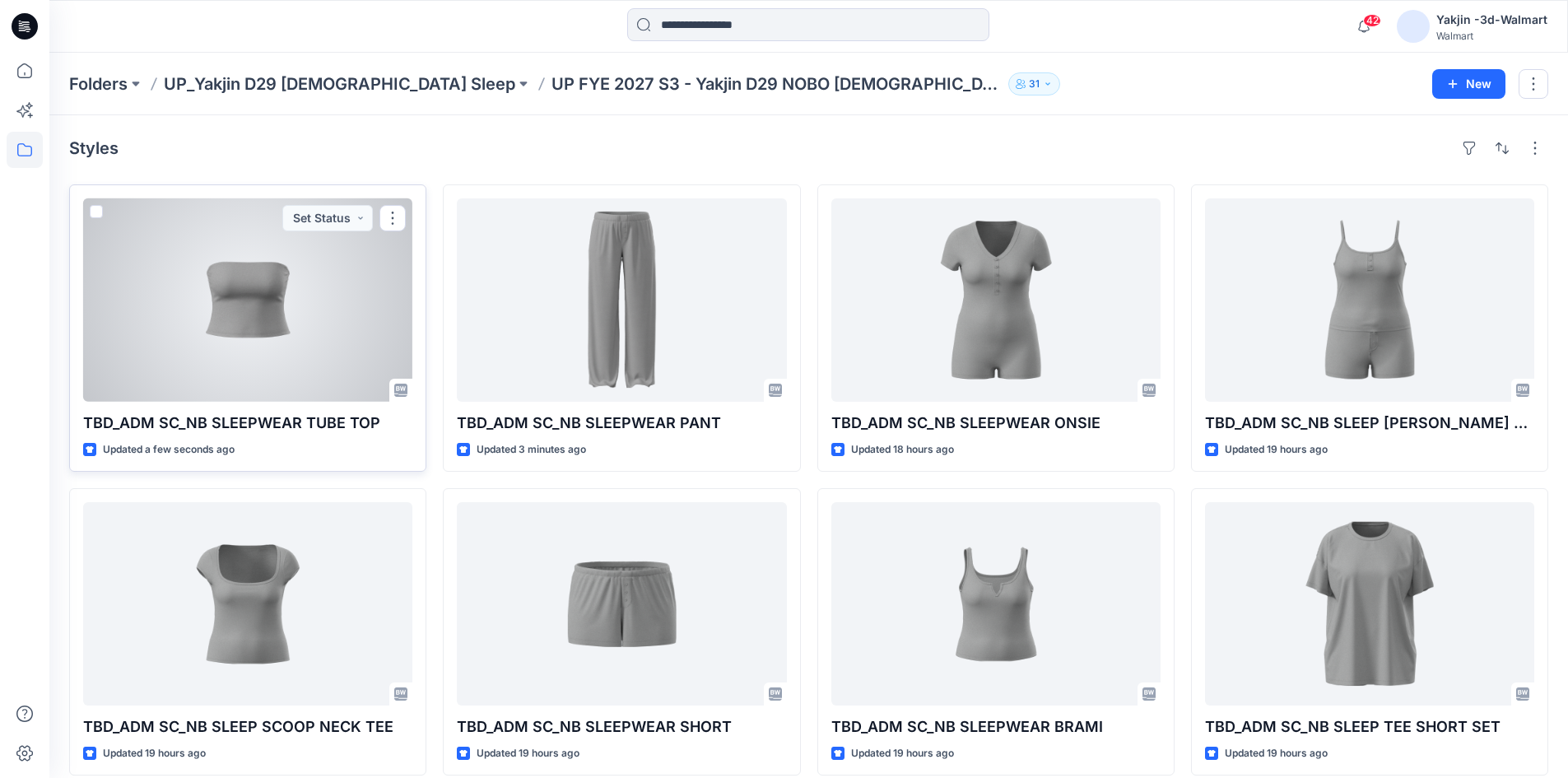
click at [264, 366] on div at bounding box center [247, 300] width 329 height 203
